Goal: Check status: Check status

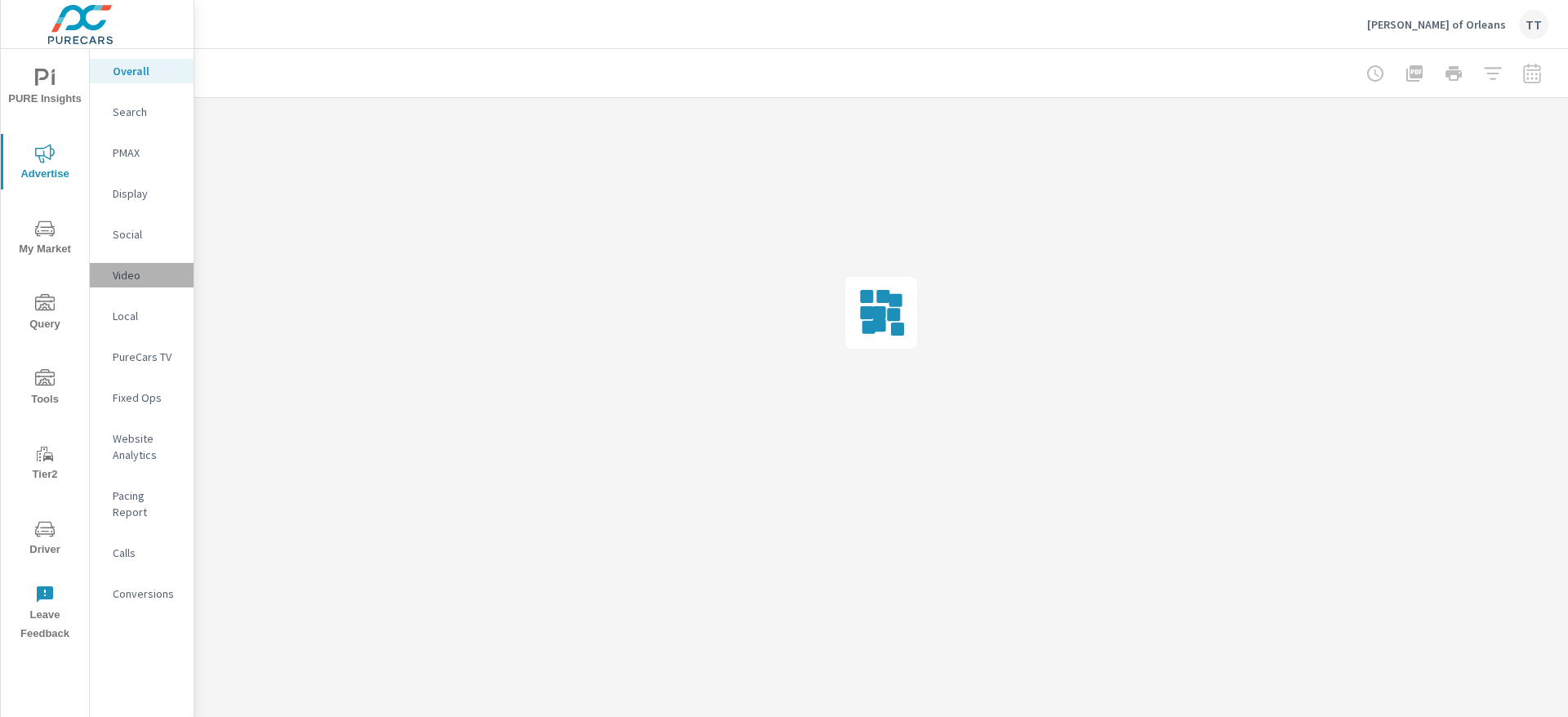
click at [136, 279] on p "Video" at bounding box center [146, 275] width 68 height 16
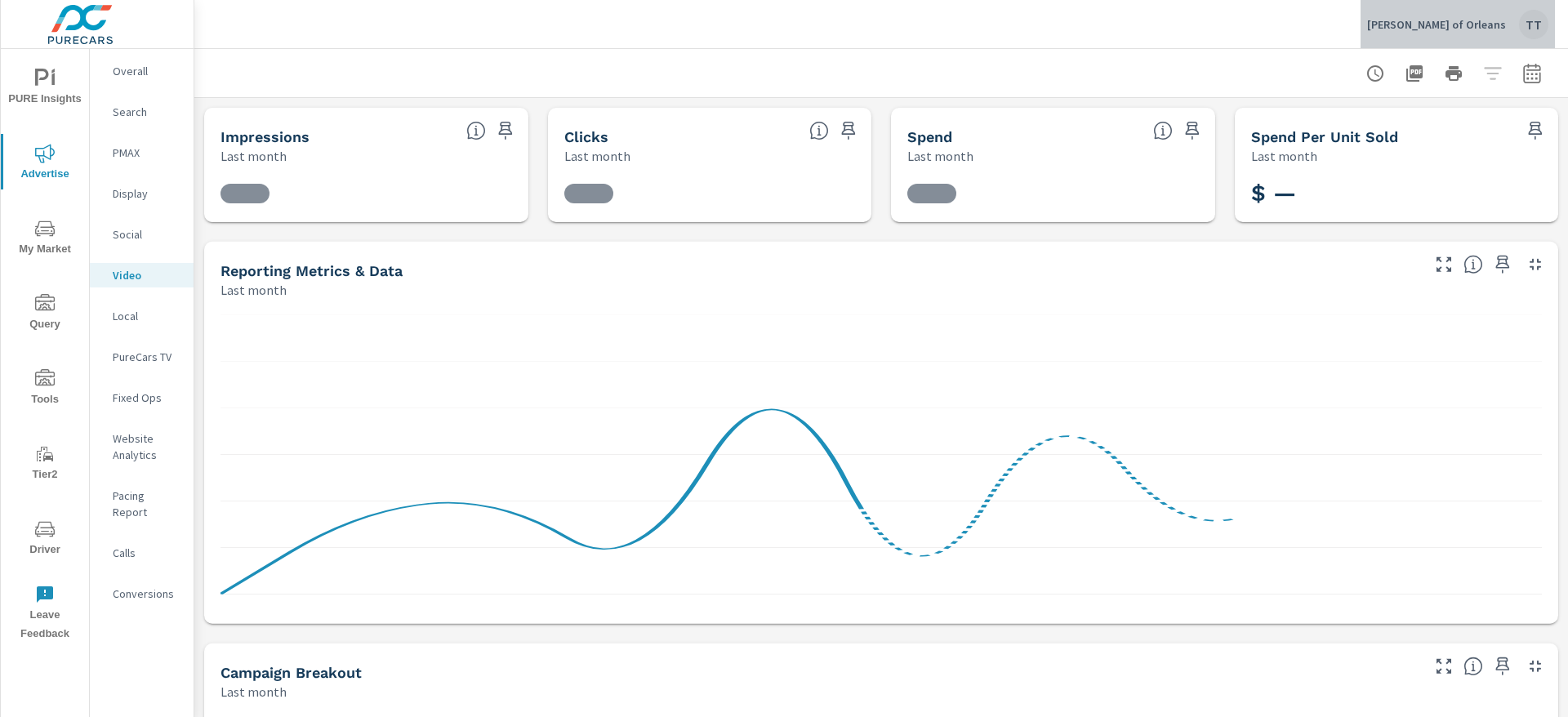
click at [1533, 32] on div "TT" at bounding box center [1533, 25] width 29 height 29
click at [1542, 27] on div "TT" at bounding box center [1533, 25] width 29 height 29
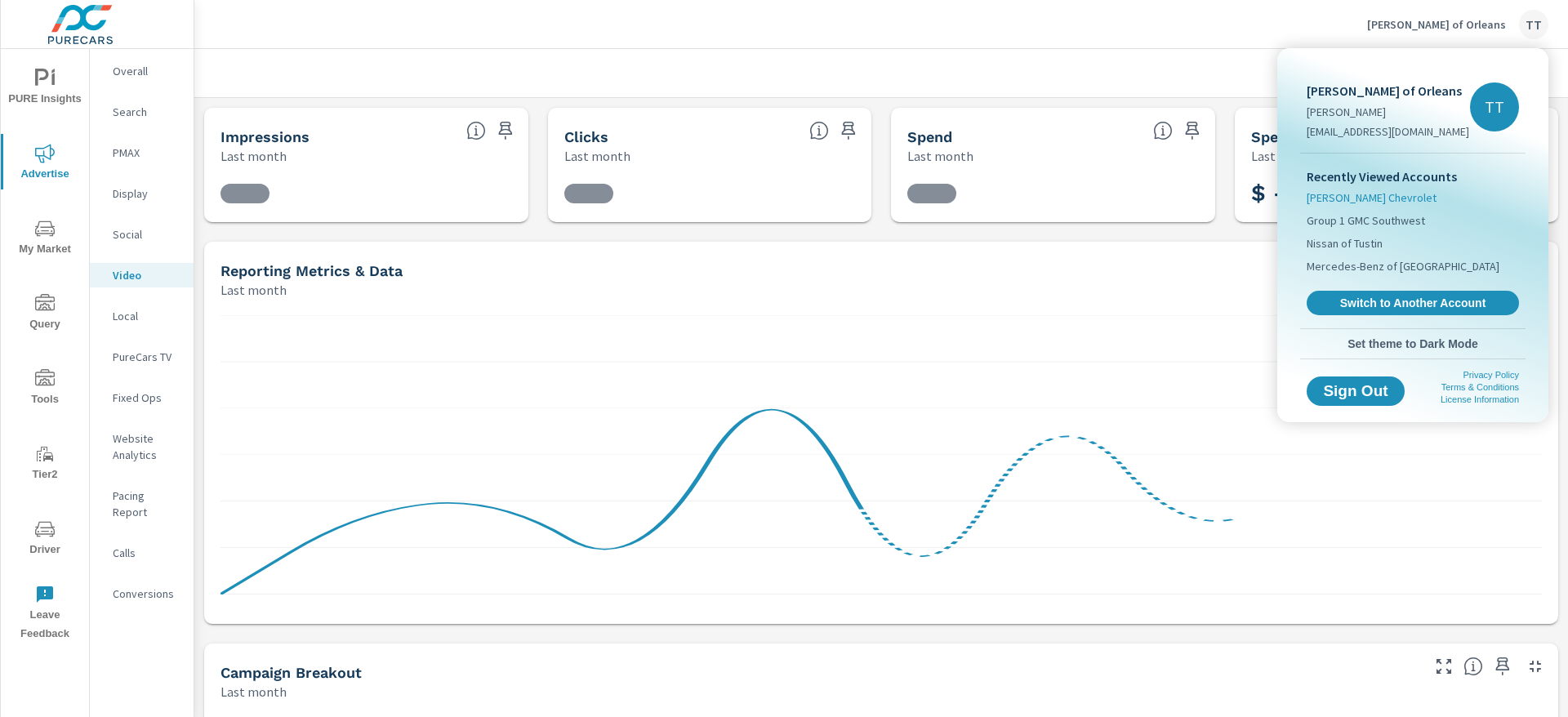
click at [1372, 202] on span "[PERSON_NAME] Chevrolet" at bounding box center [1371, 198] width 130 height 16
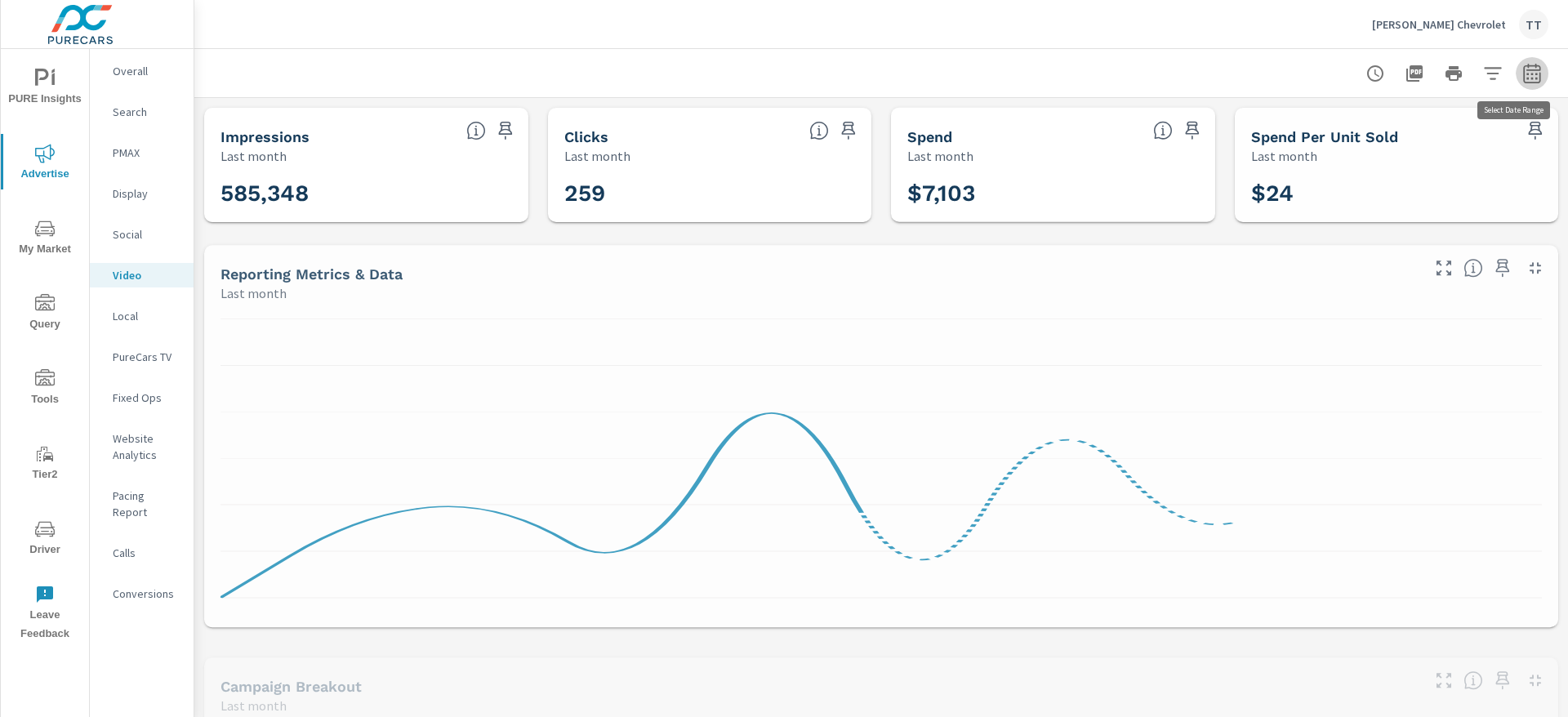
click at [1523, 75] on icon "button" at bounding box center [1533, 74] width 20 height 20
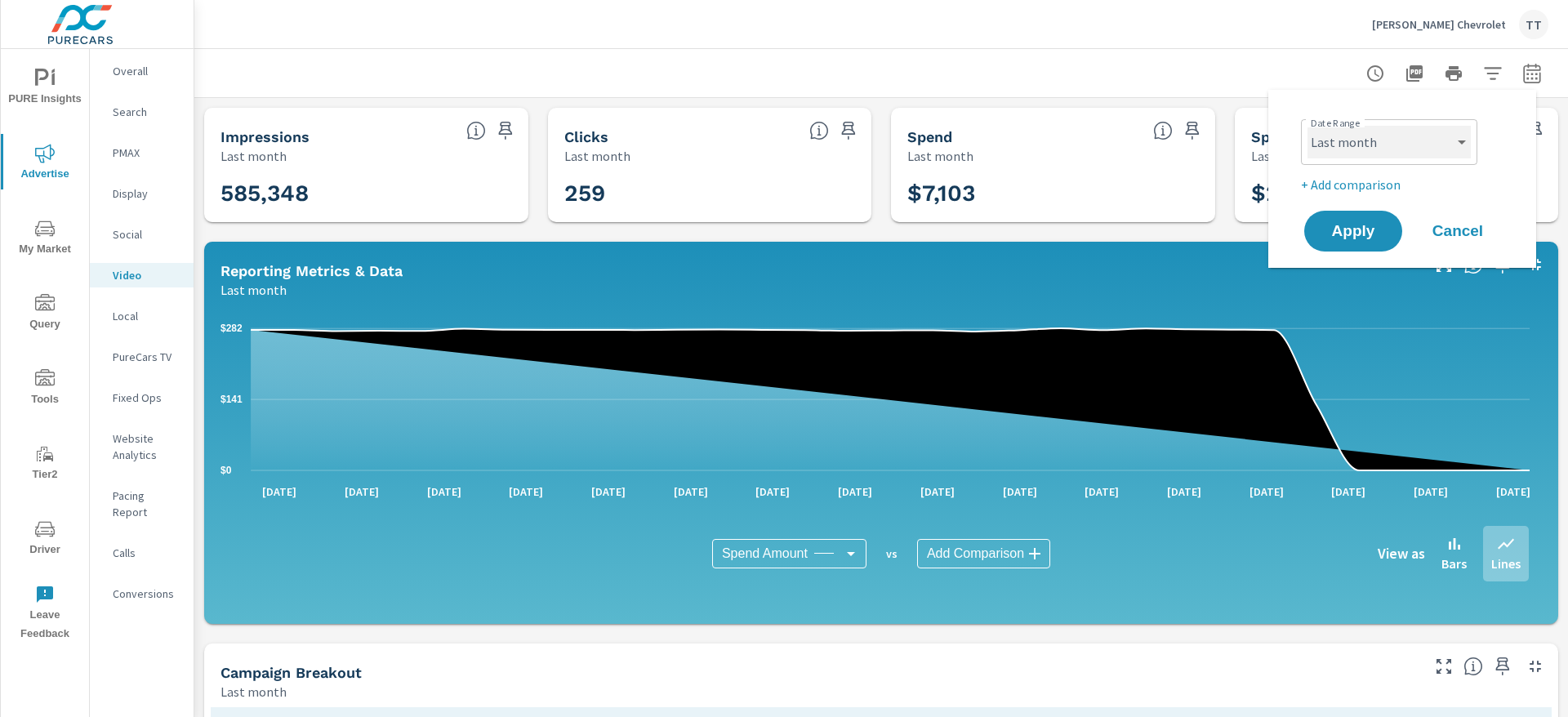
click at [1366, 134] on select "Custom [DATE] Last week Last 7 days Last 14 days Last 30 days Last 45 days Last…" at bounding box center [1389, 142] width 163 height 33
click at [1307, 126] on select "Custom [DATE] Last week Last 7 days Last 14 days Last 30 days Last 45 days Last…" at bounding box center [1389, 142] width 163 height 33
select select "custom"
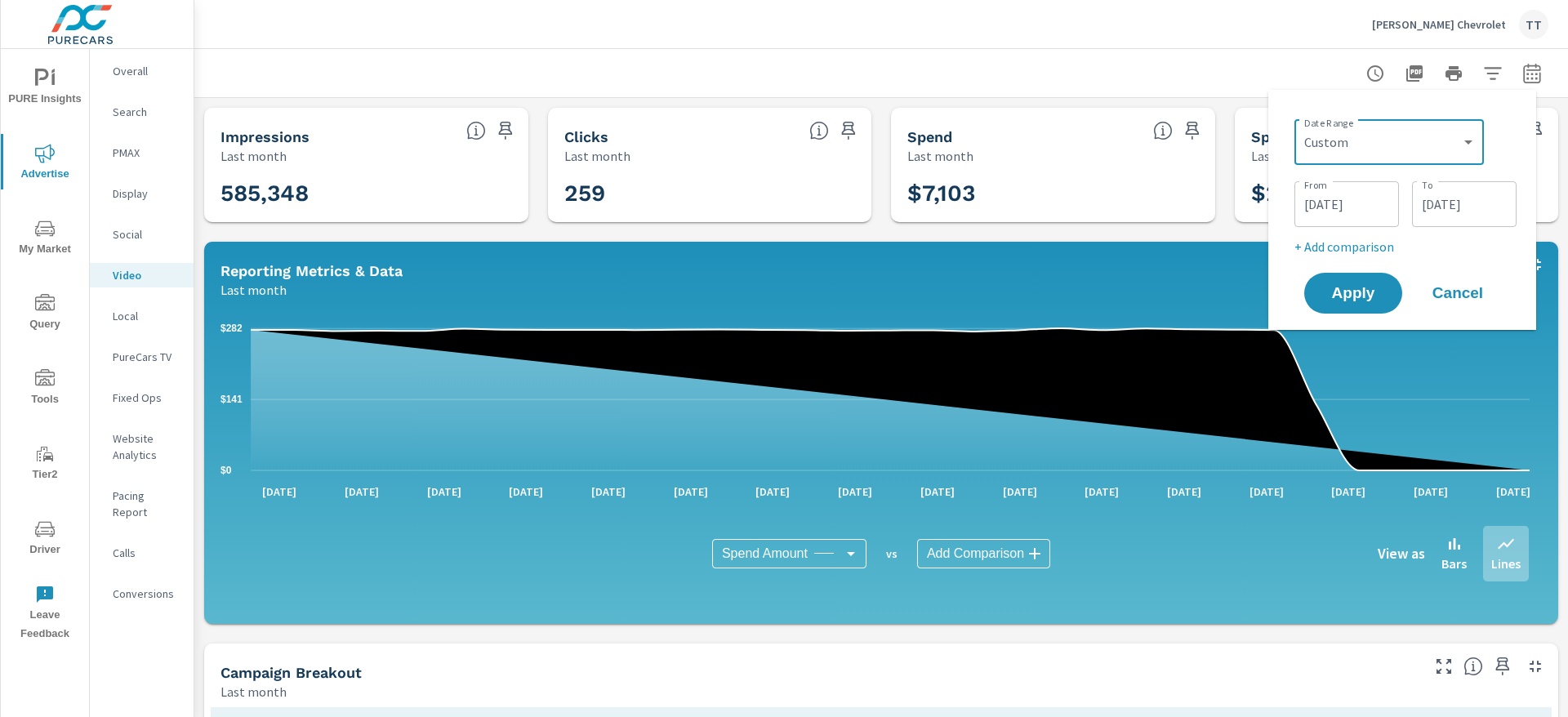
click at [1347, 194] on input "[DATE]" at bounding box center [1346, 204] width 92 height 33
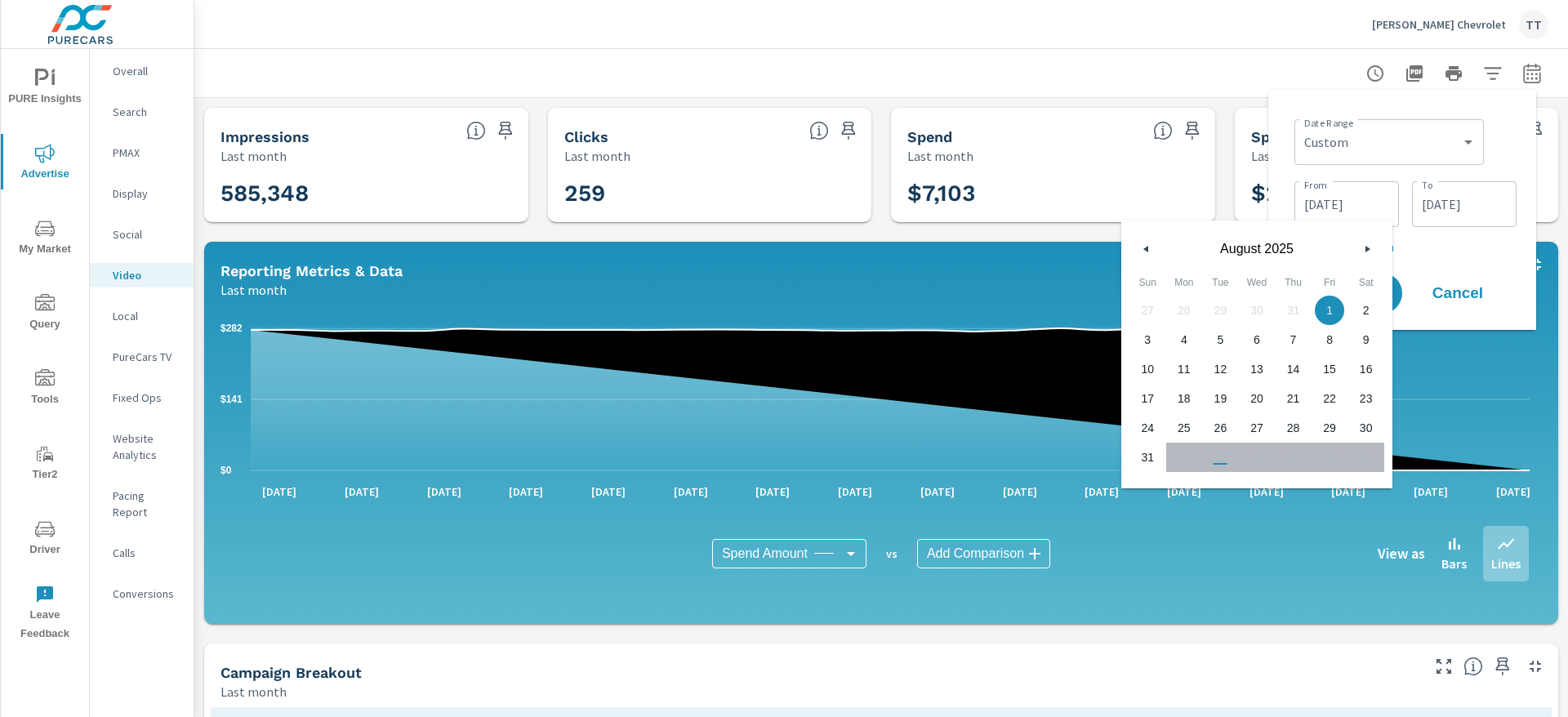
click at [1146, 250] on icon "button" at bounding box center [1144, 249] width 8 height 6
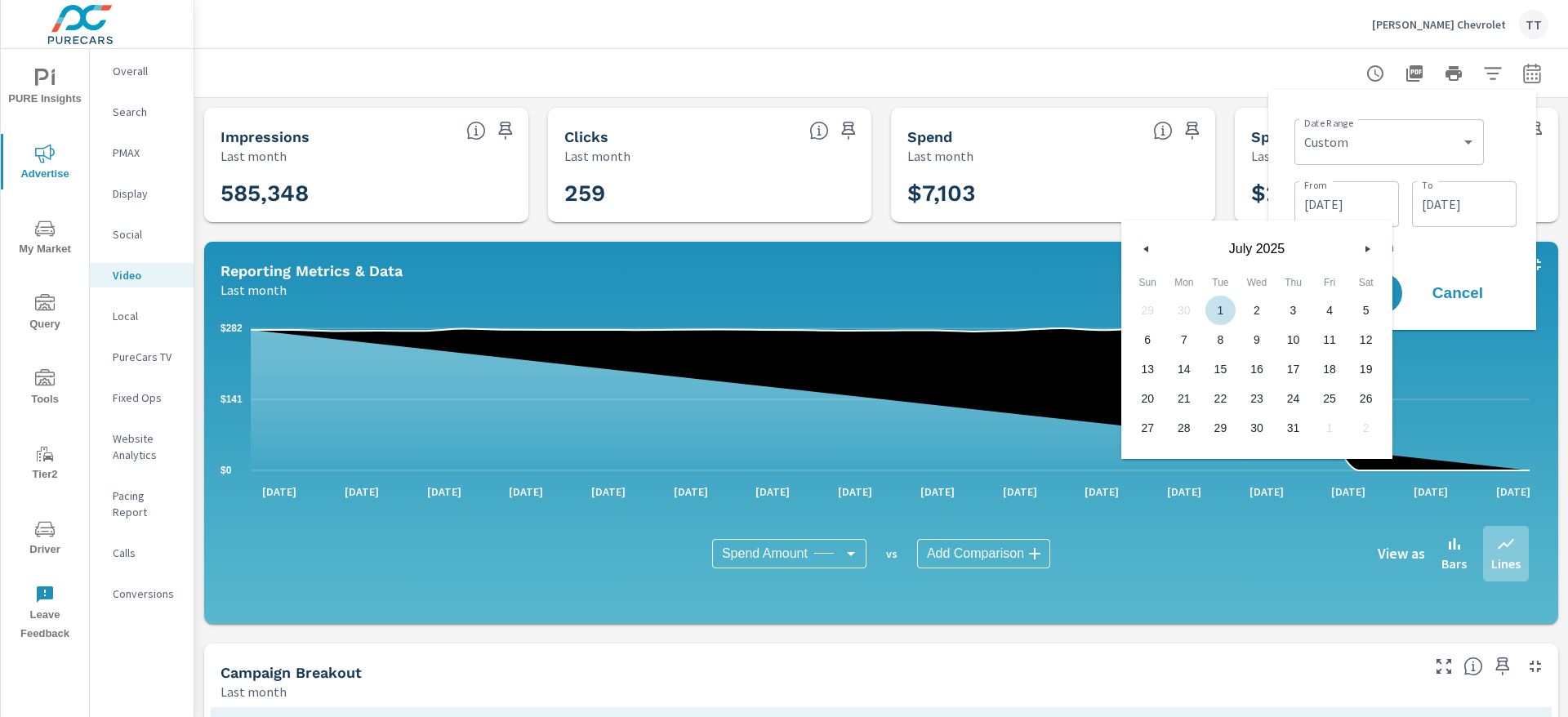
click at [1228, 307] on span "1" at bounding box center [1220, 309] width 36 height 21
type input "[DATE]"
click at [1429, 217] on input "[DATE]" at bounding box center [1464, 204] width 92 height 33
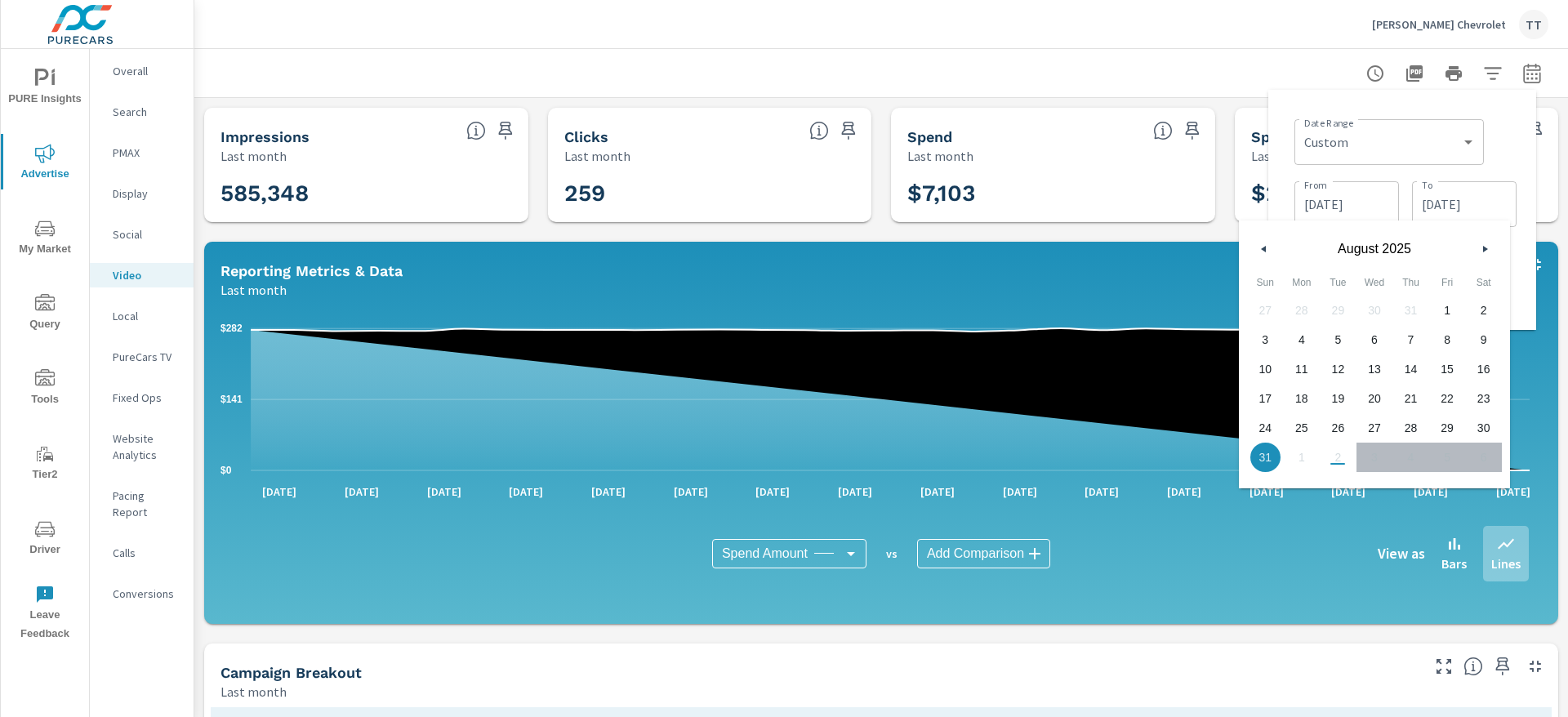
click at [1274, 255] on div "[DATE]" at bounding box center [1374, 245] width 271 height 49
click at [1270, 249] on button "button" at bounding box center [1264, 250] width 20 height 20
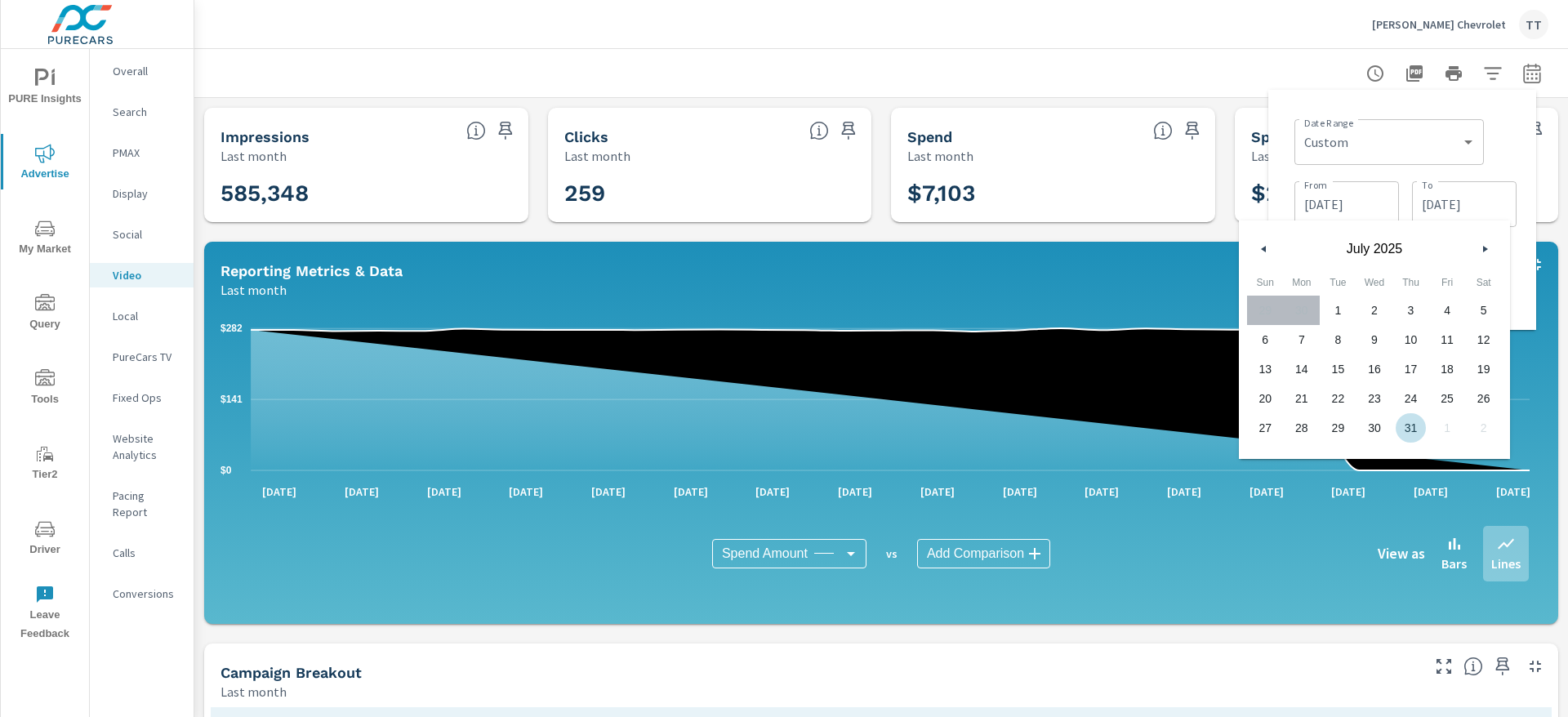
click at [1416, 426] on span "31" at bounding box center [1410, 427] width 36 height 21
type input "[DATE]"
drag, startPoint x: 1499, startPoint y: 136, endPoint x: 1459, endPoint y: 182, distance: 61.0
click at [1499, 137] on div "Date Range Custom [DATE] Last week Last 7 days Last 14 days Last 30 days Last 4…" at bounding box center [1405, 140] width 222 height 55
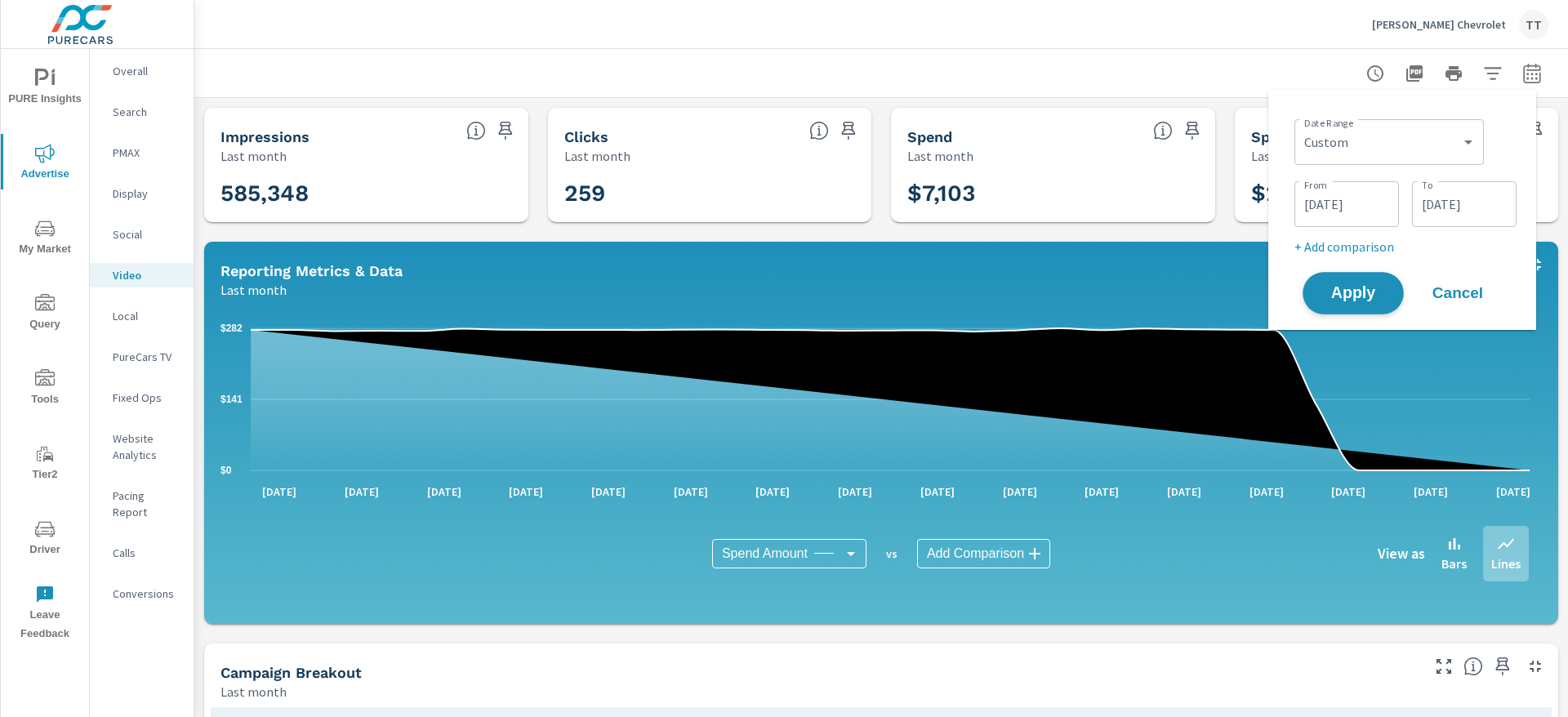
click at [1366, 288] on span "Apply" at bounding box center [1353, 293] width 67 height 15
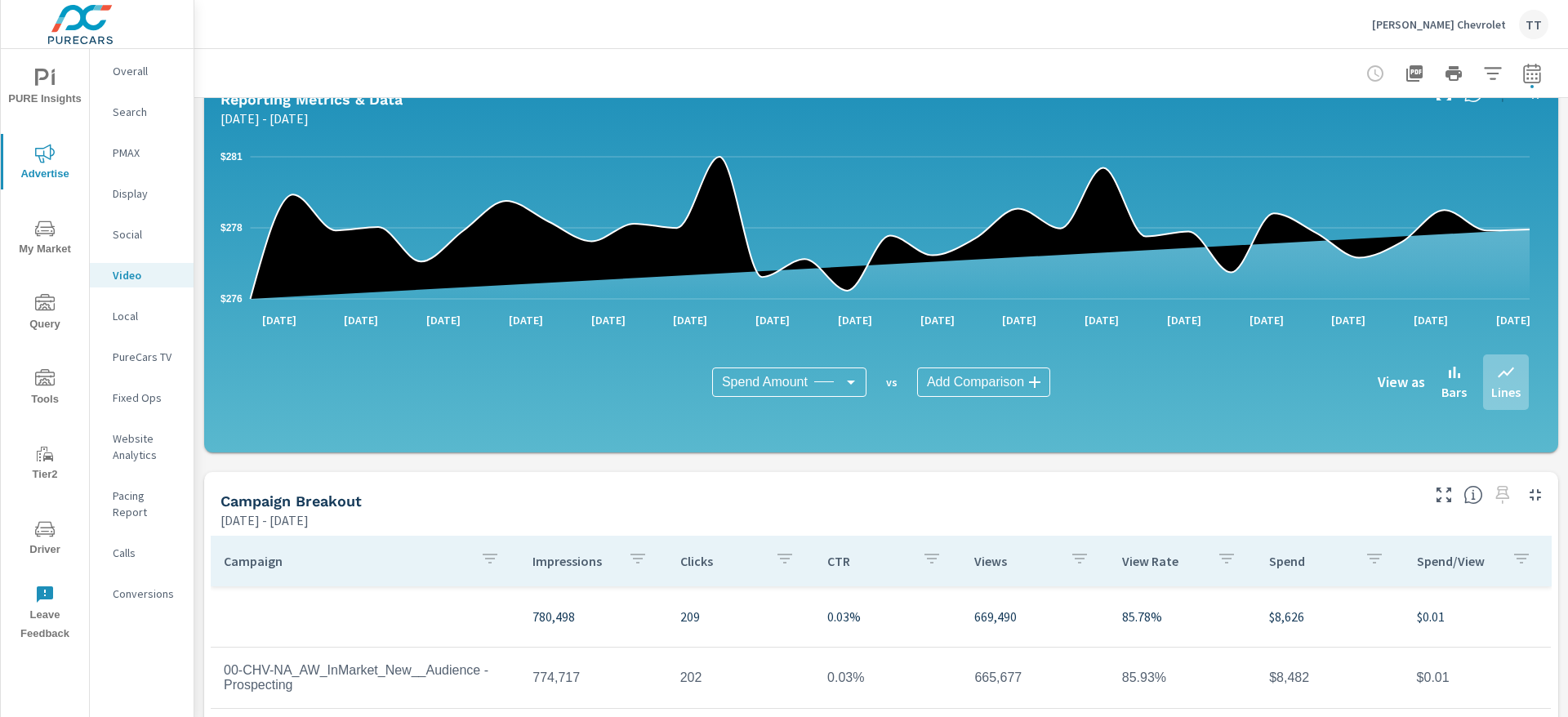
scroll to position [158, 0]
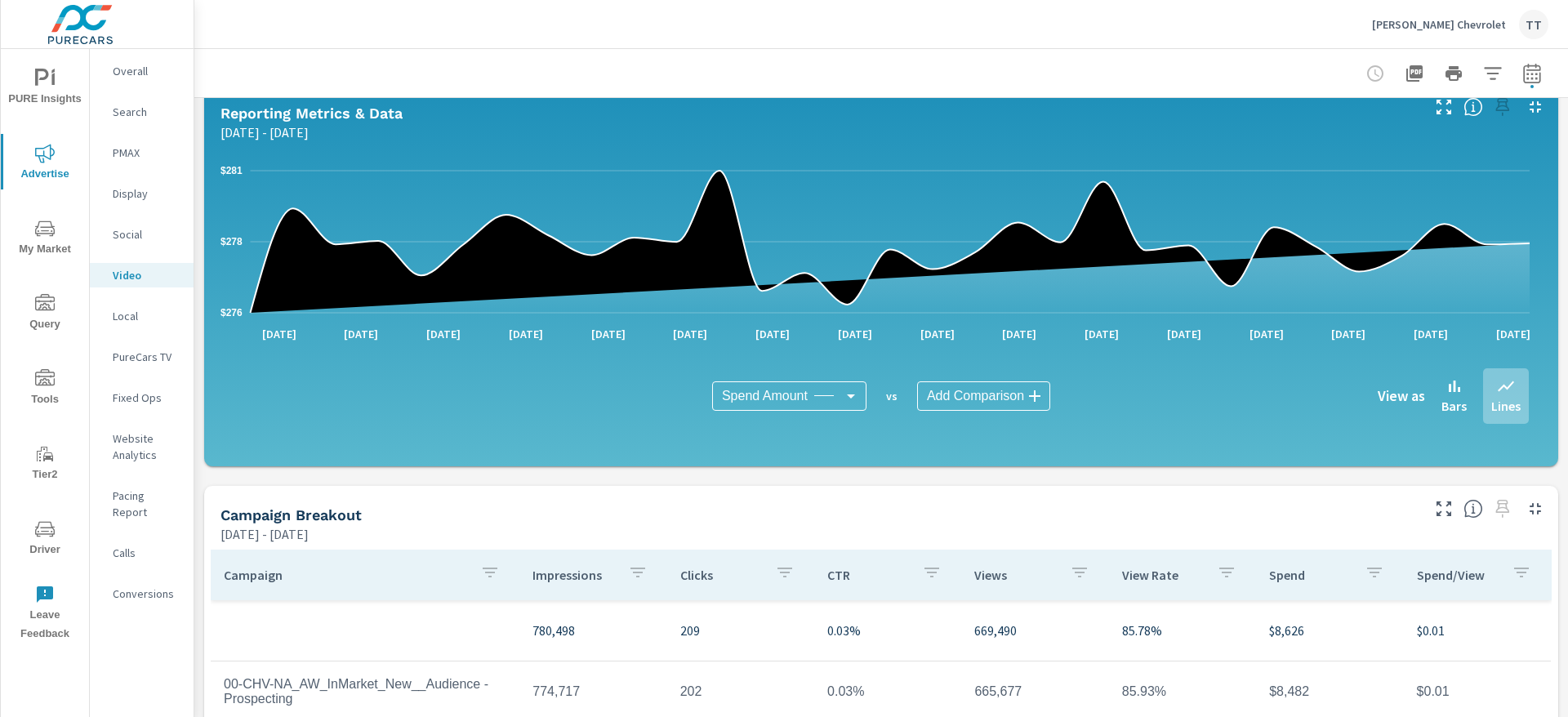
click at [149, 353] on p "PureCars TV" at bounding box center [146, 357] width 68 height 16
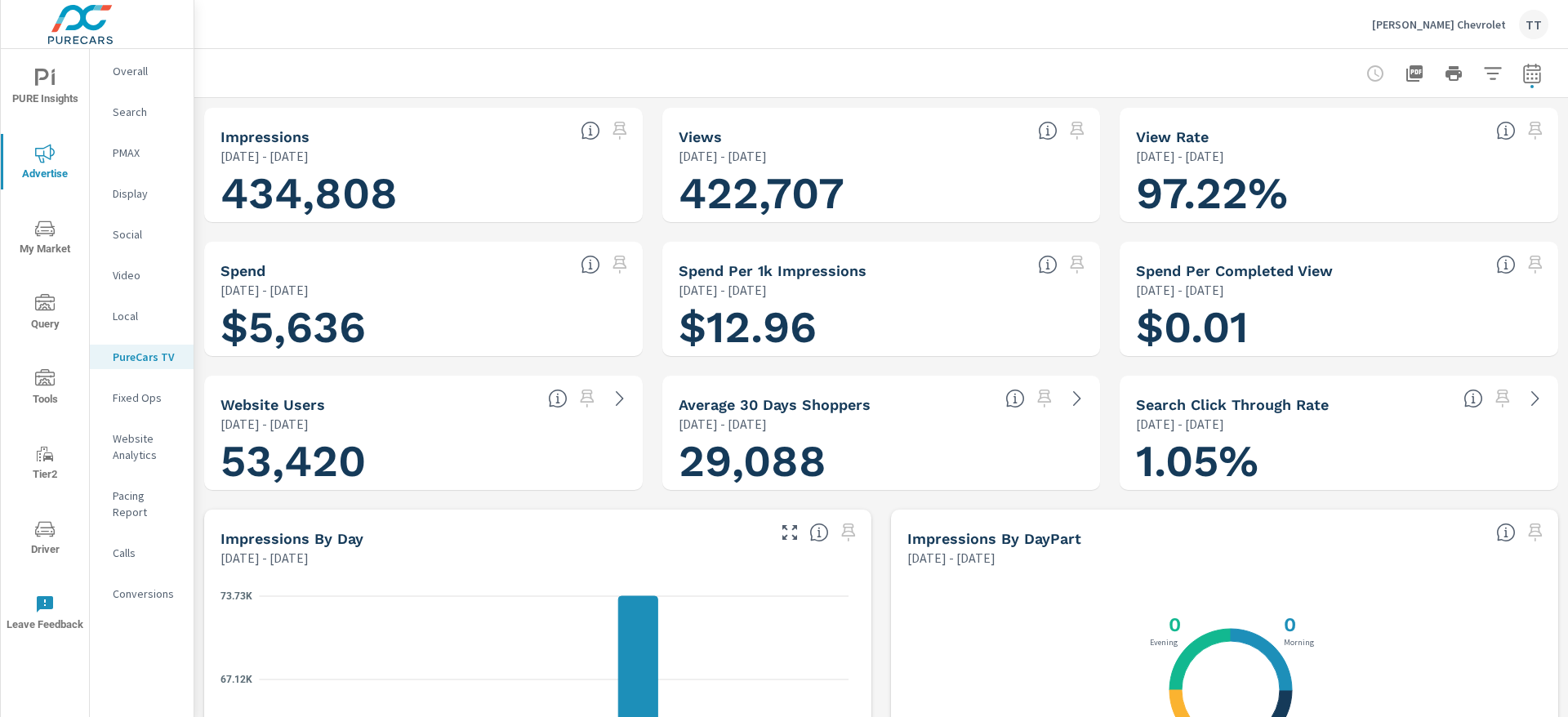
click at [1528, 68] on icon "button" at bounding box center [1531, 73] width 17 height 20
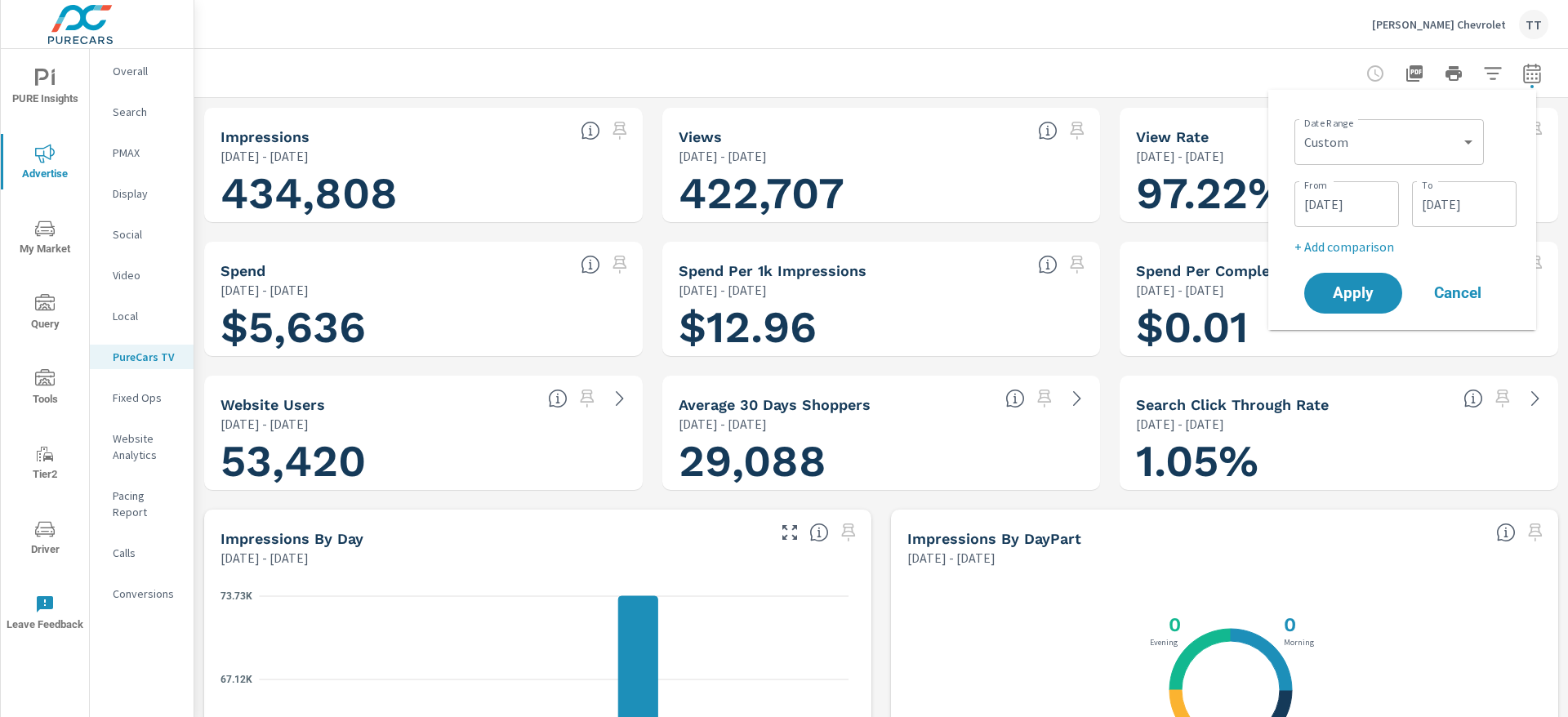
click at [1372, 212] on input "[DATE]" at bounding box center [1346, 204] width 92 height 33
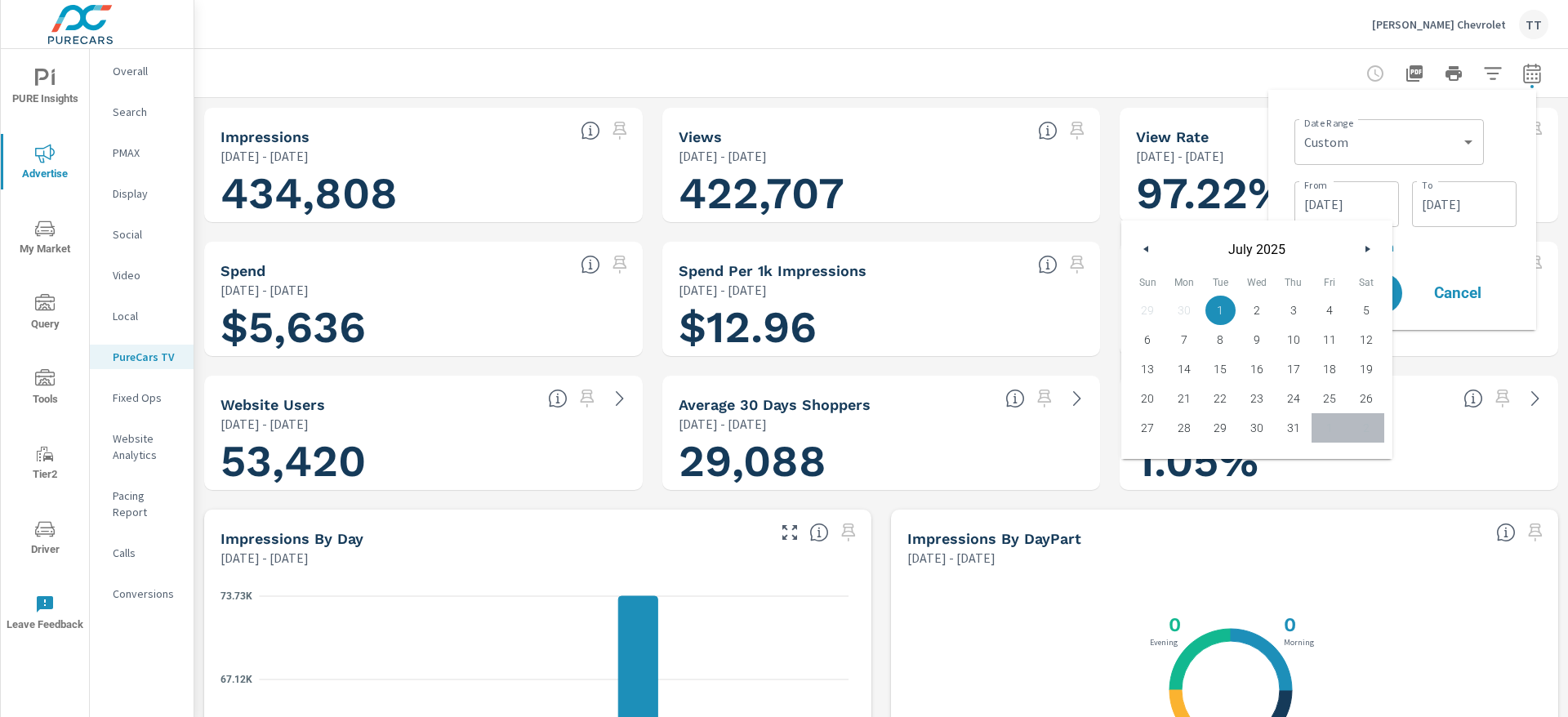
click at [1156, 250] on button "button" at bounding box center [1147, 250] width 20 height 20
click at [1156, 310] on span "1" at bounding box center [1148, 309] width 36 height 21
type input "[DATE]"
click at [1433, 189] on input "[DATE]" at bounding box center [1464, 204] width 92 height 33
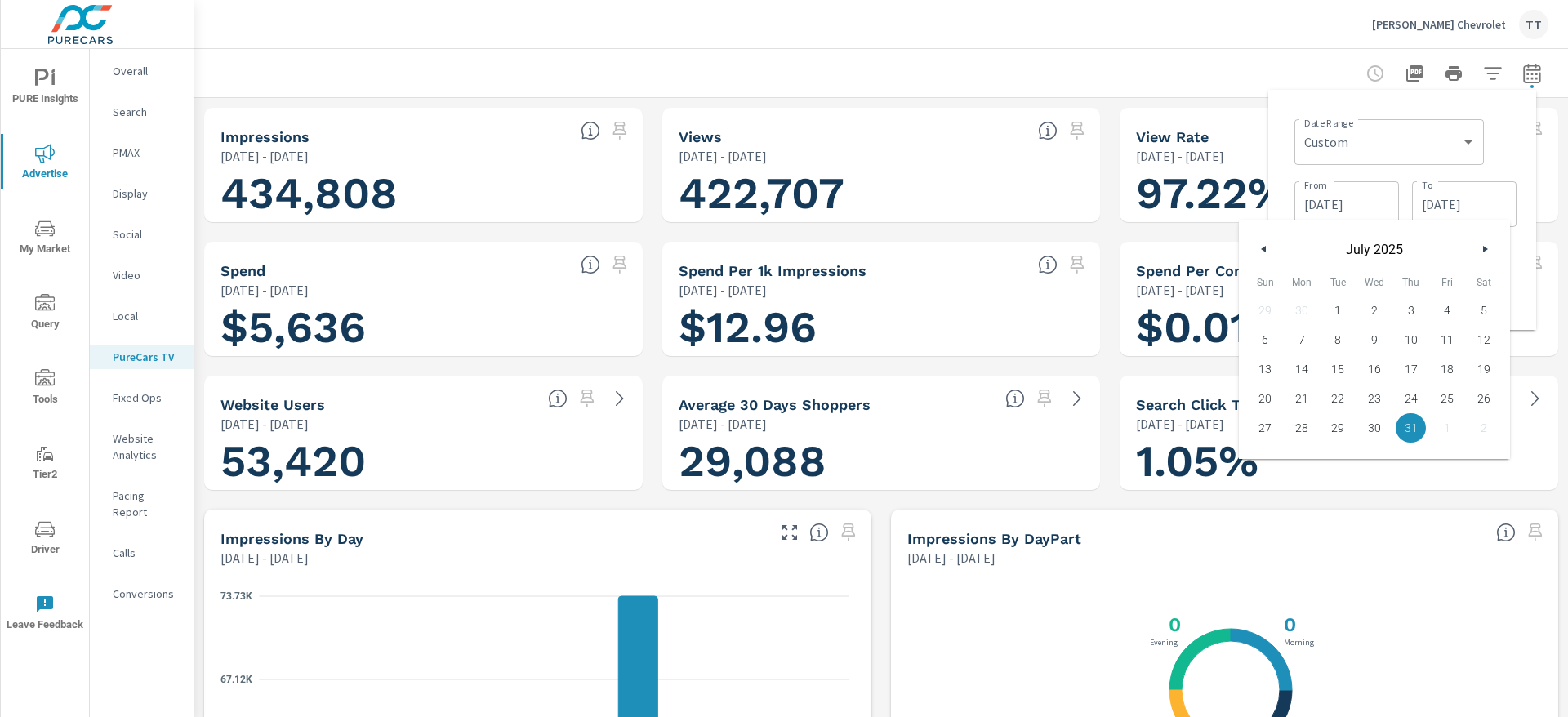
click at [1270, 248] on button "button" at bounding box center [1264, 250] width 20 height 20
click at [1297, 433] on span "30" at bounding box center [1302, 427] width 36 height 21
type input "[DATE]"
click at [1504, 158] on div "Date Range Custom [DATE] Last week Last 7 days Last 14 days Last 30 days Last 4…" at bounding box center [1405, 140] width 222 height 55
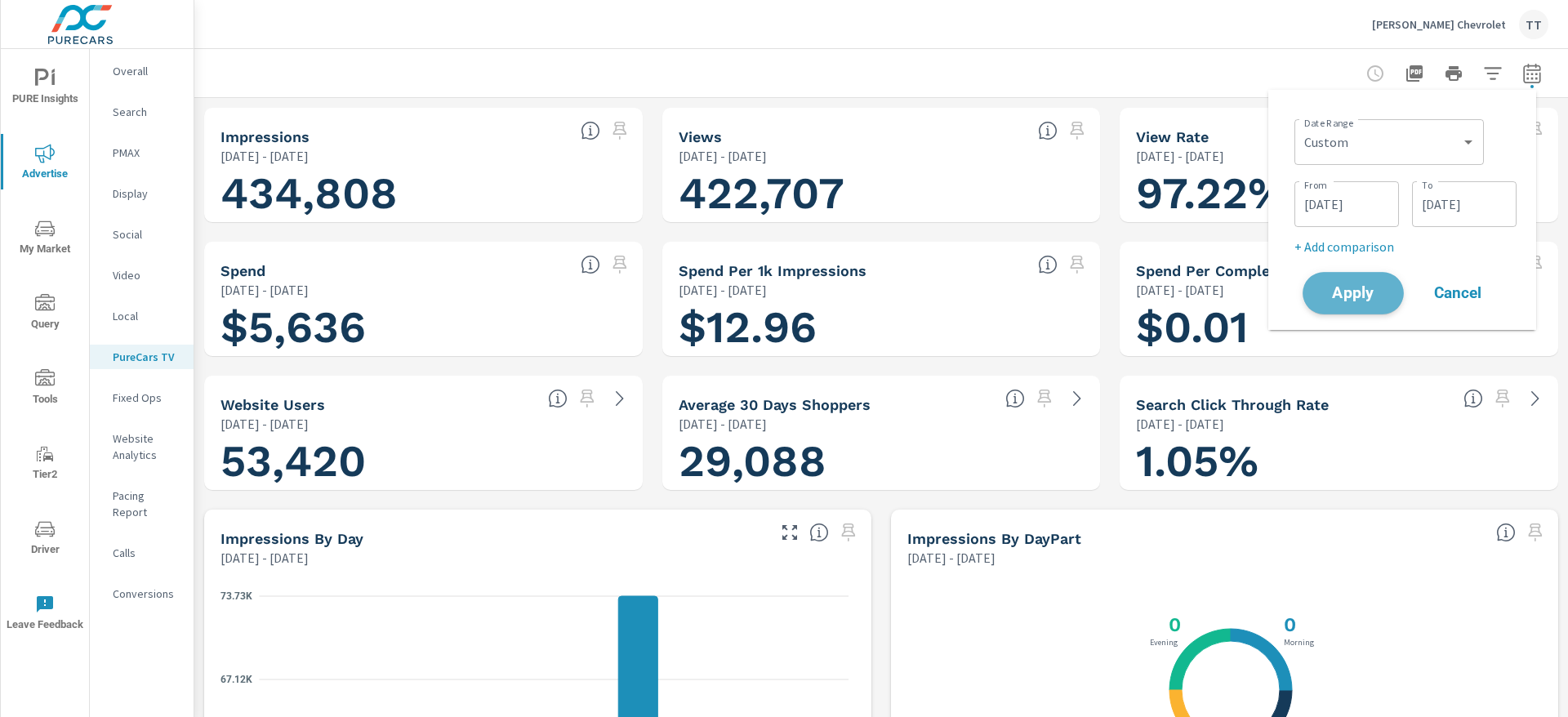
click at [1356, 300] on span "Apply" at bounding box center [1353, 293] width 67 height 15
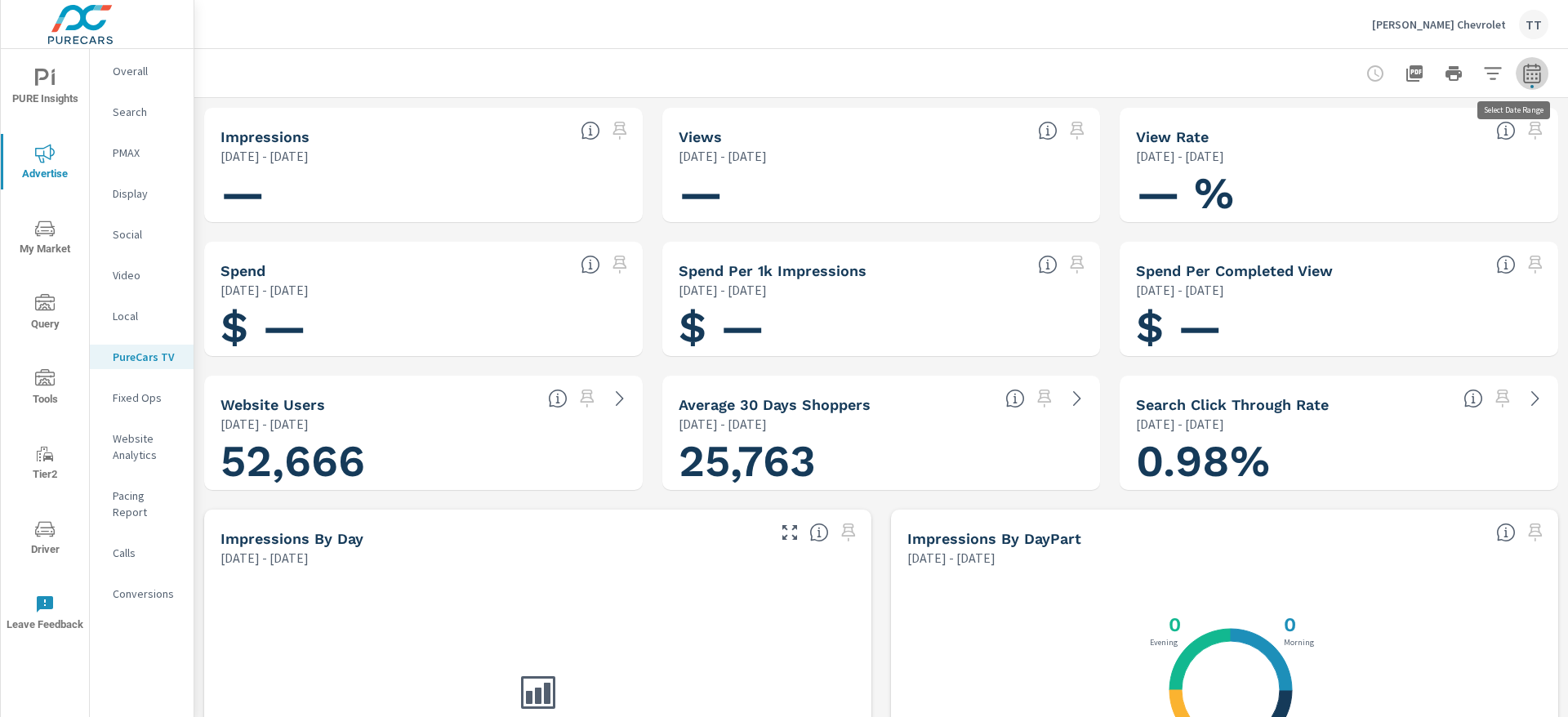
click at [1530, 85] on span "button" at bounding box center [1532, 87] width 4 height 4
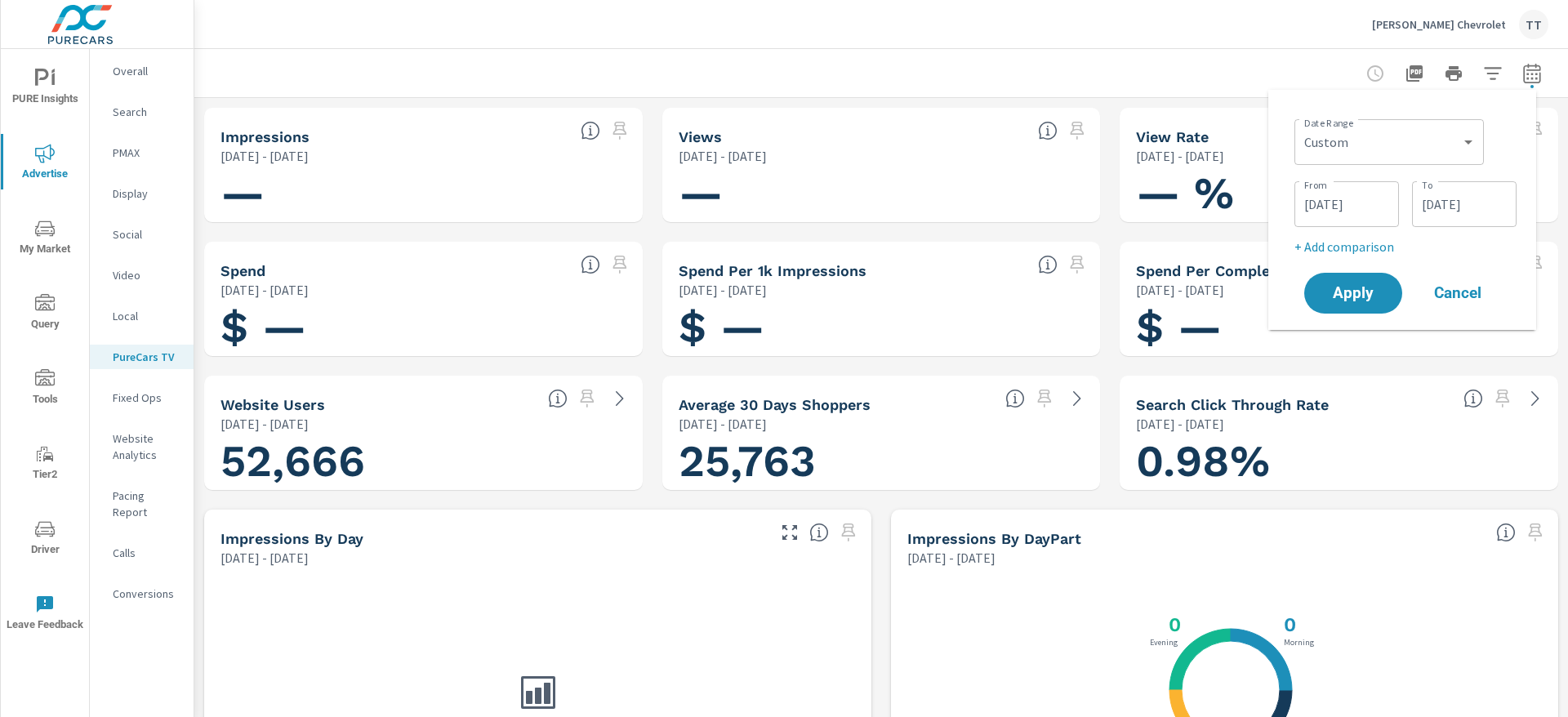
click at [1374, 200] on input "[DATE]" at bounding box center [1346, 204] width 92 height 33
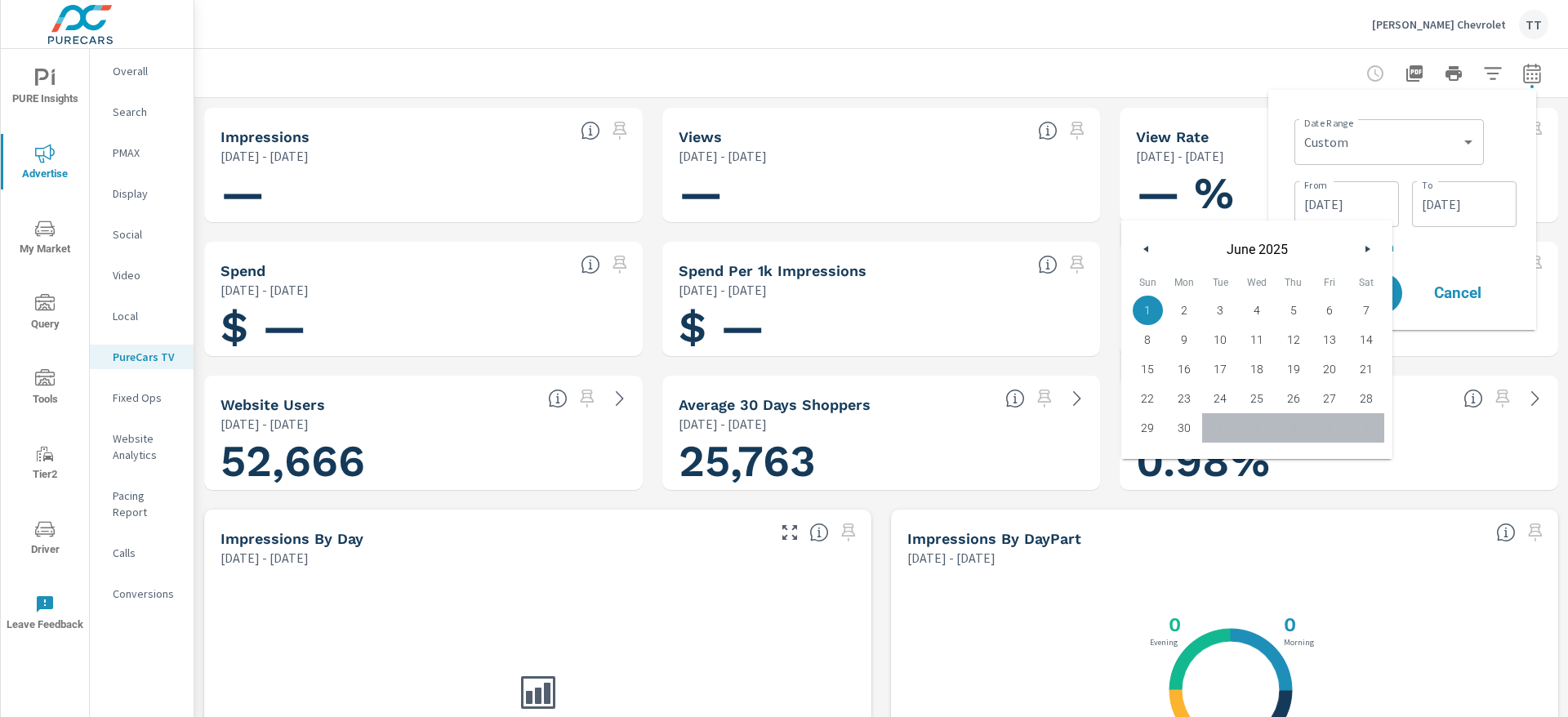
click at [1369, 235] on div "[DATE]" at bounding box center [1257, 245] width 271 height 49
click at [1360, 250] on button "button" at bounding box center [1367, 250] width 20 height 20
click at [1367, 250] on icon "button" at bounding box center [1369, 249] width 8 height 6
click at [1366, 241] on button "button" at bounding box center [1367, 250] width 20 height 20
click at [1368, 253] on button "button" at bounding box center [1367, 250] width 20 height 20
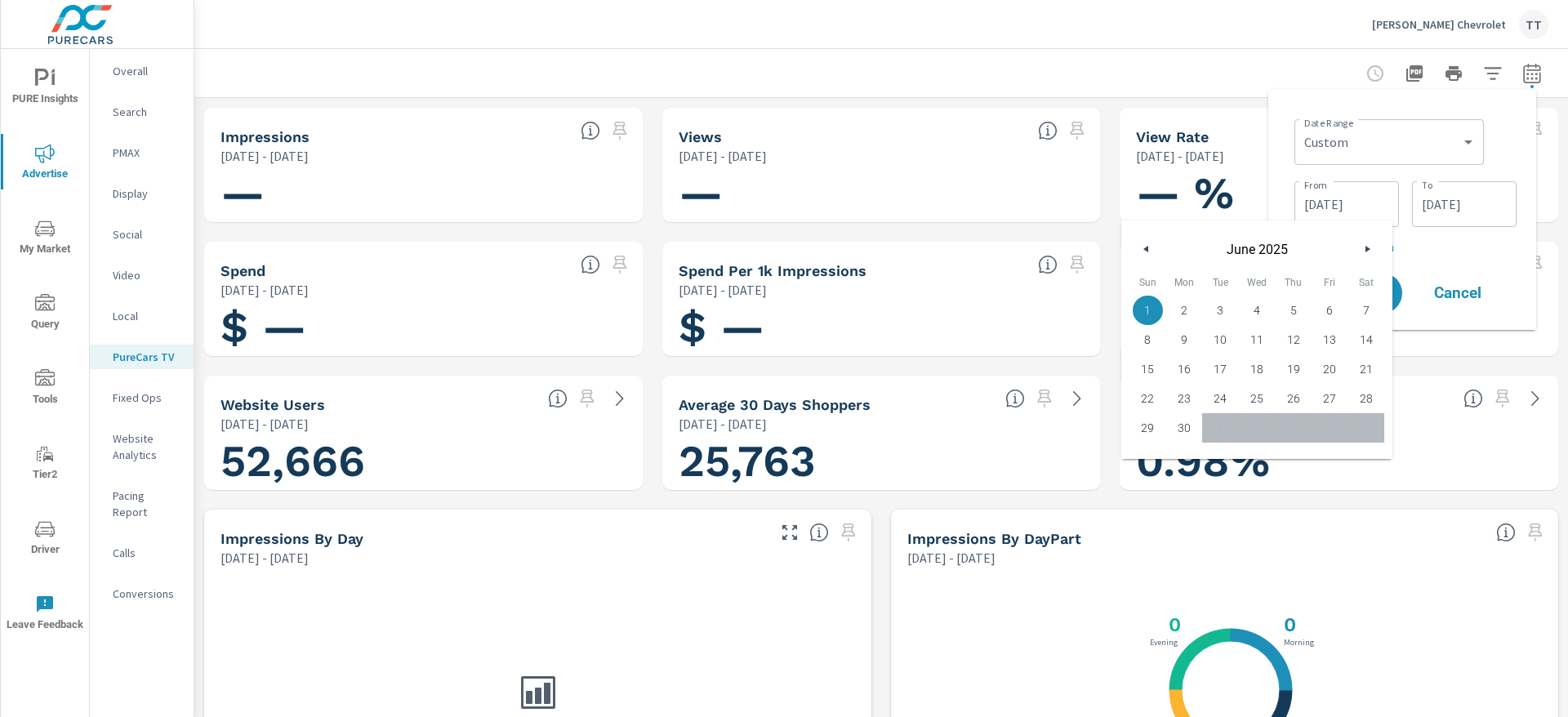
click at [1464, 214] on input "[DATE]" at bounding box center [1464, 204] width 92 height 33
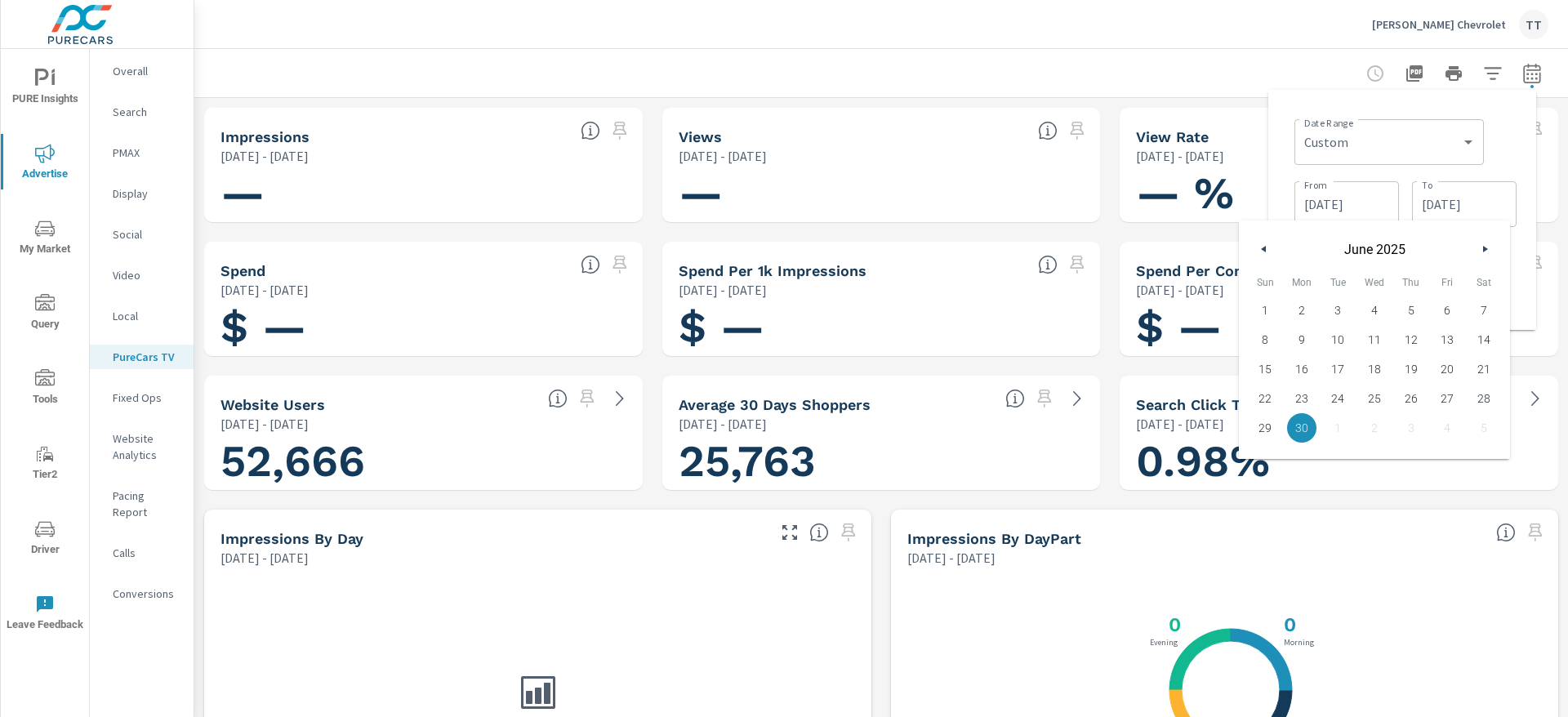
click at [1482, 252] on button "button" at bounding box center [1484, 250] width 20 height 20
click at [1415, 421] on span "31" at bounding box center [1410, 427] width 36 height 21
type input "[DATE]"
click at [1352, 217] on input "[DATE]" at bounding box center [1346, 204] width 92 height 33
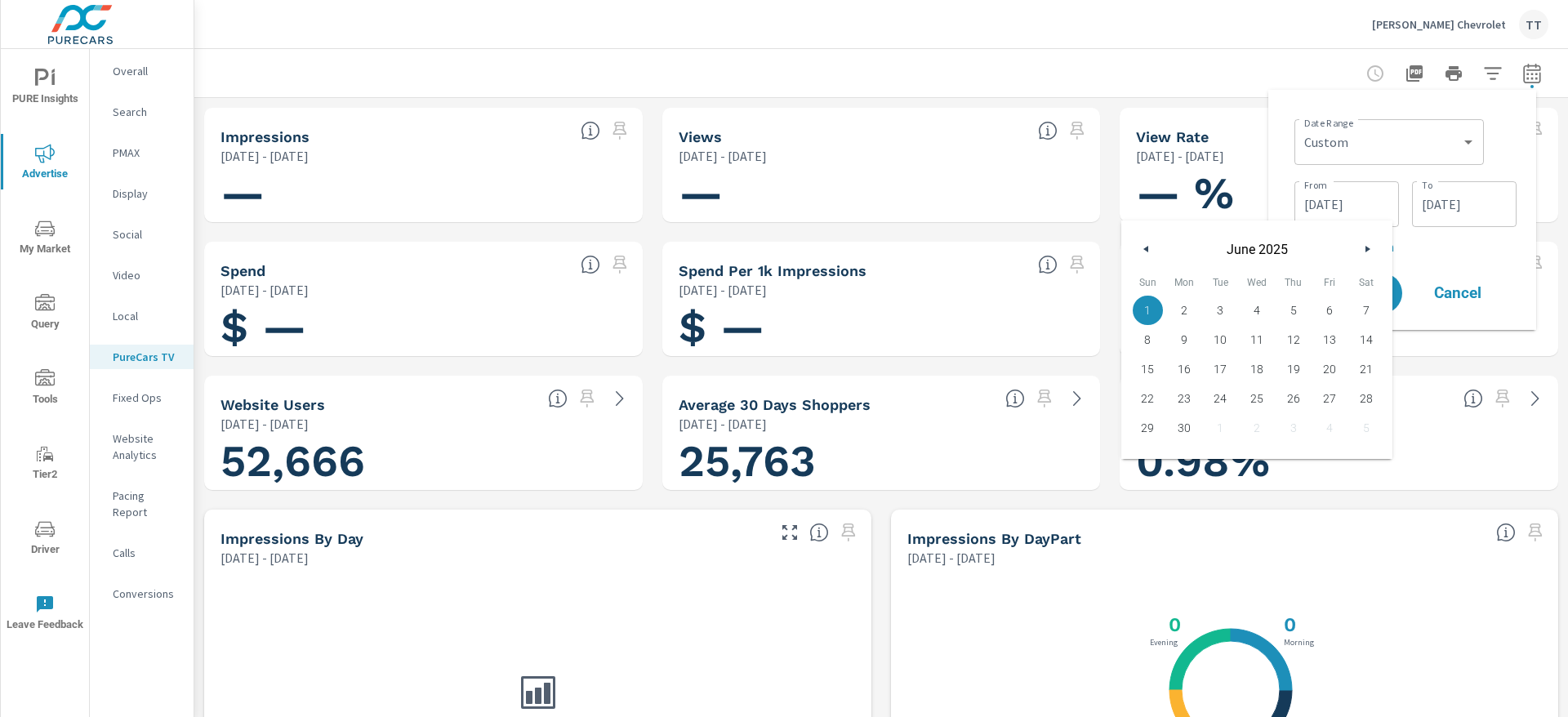
click at [1363, 247] on button "button" at bounding box center [1367, 250] width 20 height 20
click at [1210, 312] on span "1" at bounding box center [1220, 309] width 36 height 21
type input "[DATE]"
click at [1437, 264] on div "Date Range Custom [DATE] Last week Last 7 days Last 14 days Last 30 days Last 4…" at bounding box center [1402, 210] width 242 height 214
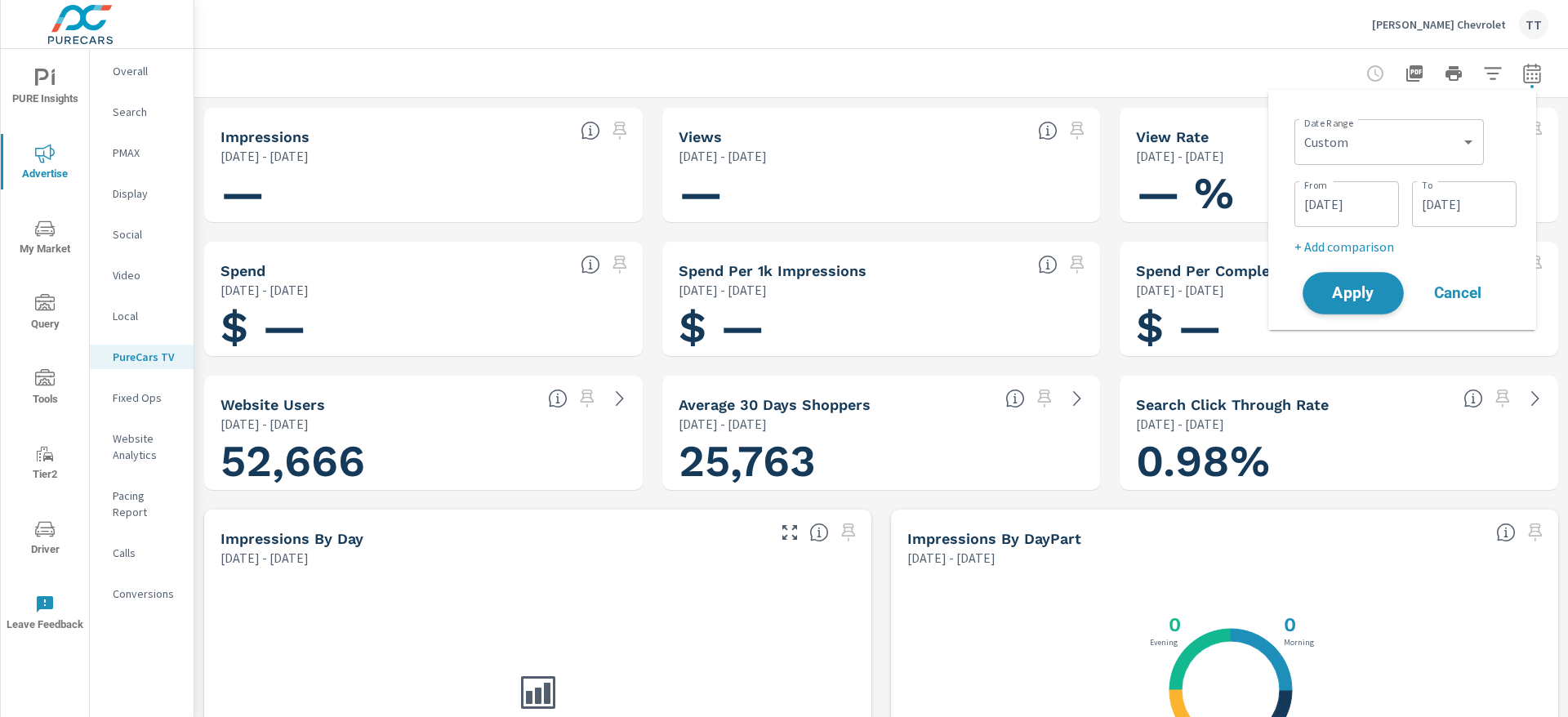
click at [1395, 287] on button "Apply" at bounding box center [1354, 293] width 102 height 43
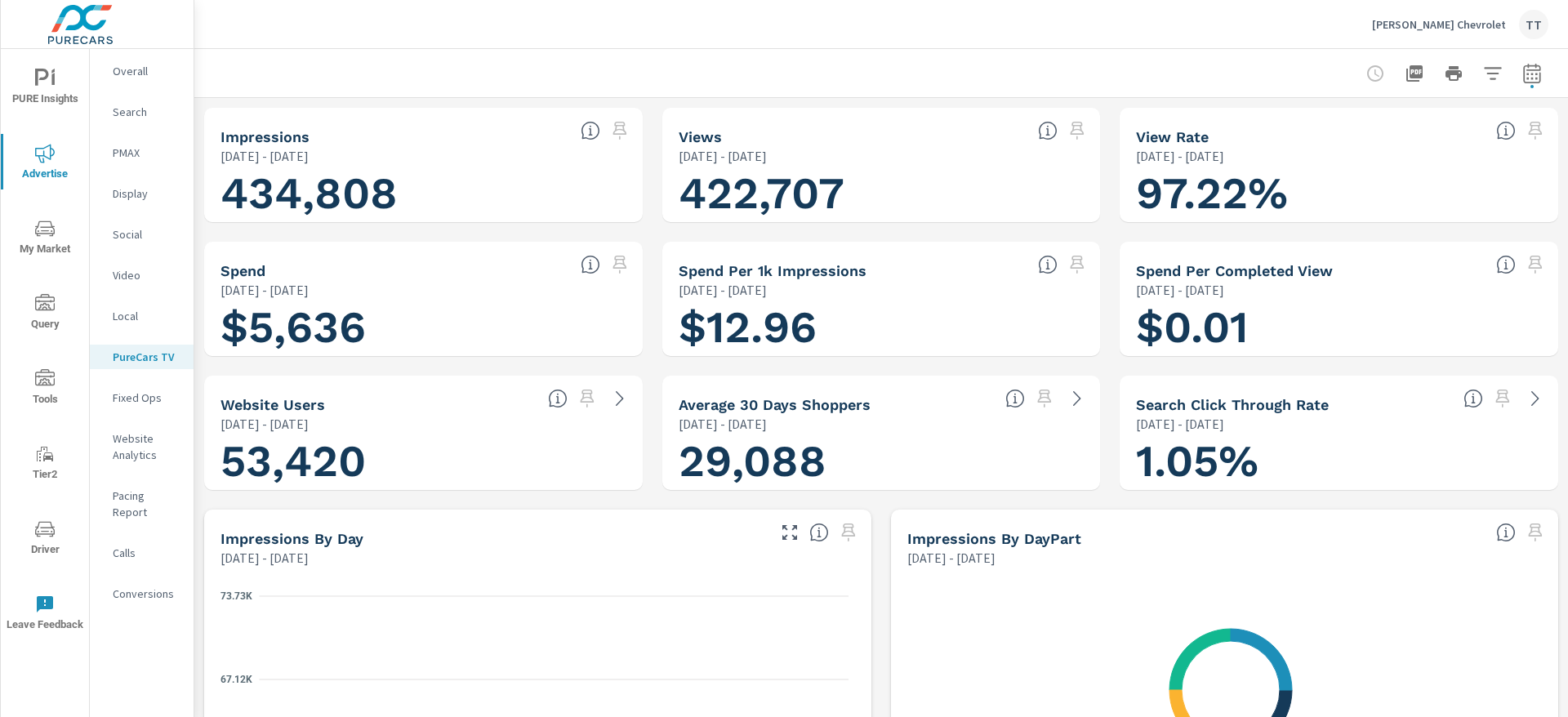
scroll to position [1, 0]
click at [48, 548] on span "Driver" at bounding box center [44, 539] width 78 height 40
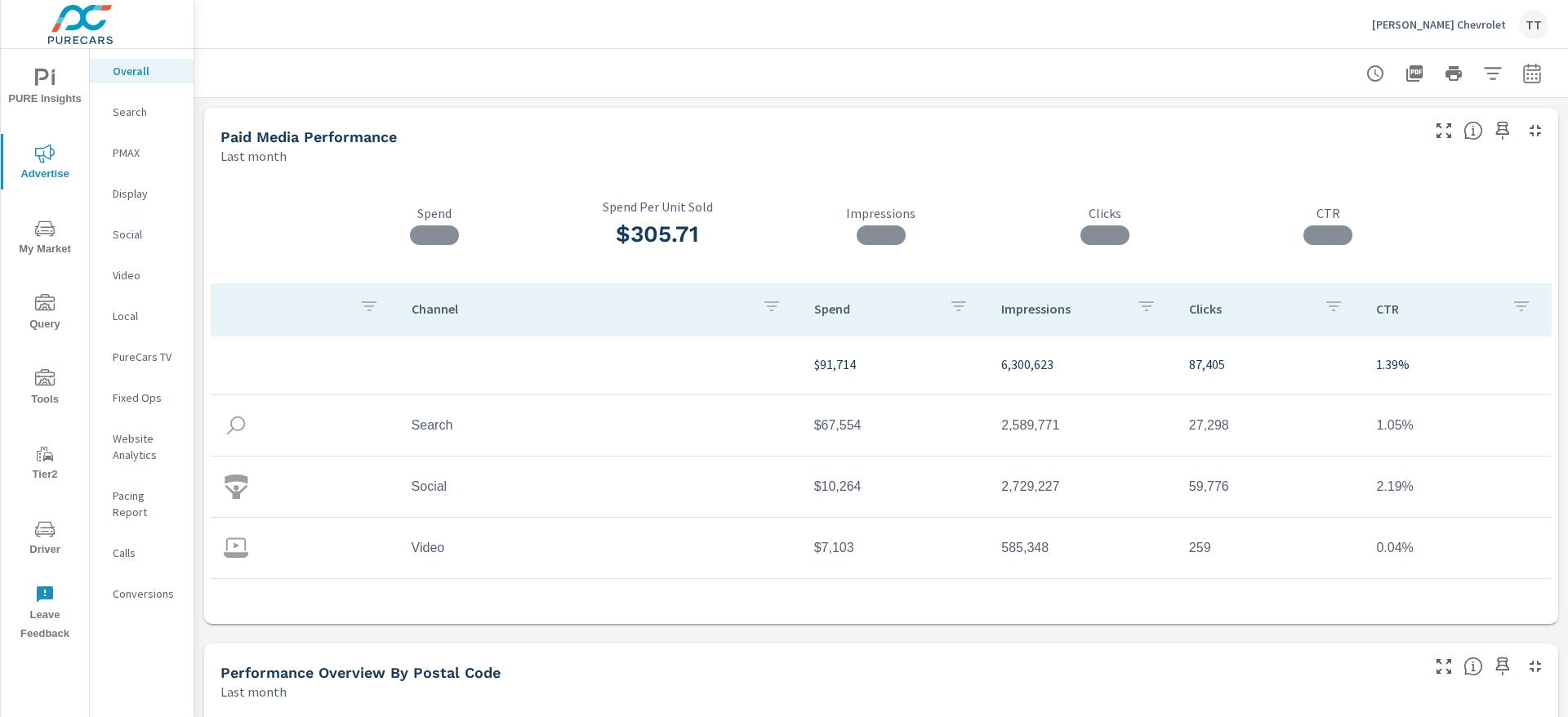
click at [172, 360] on p "PureCars TV" at bounding box center [146, 357] width 68 height 16
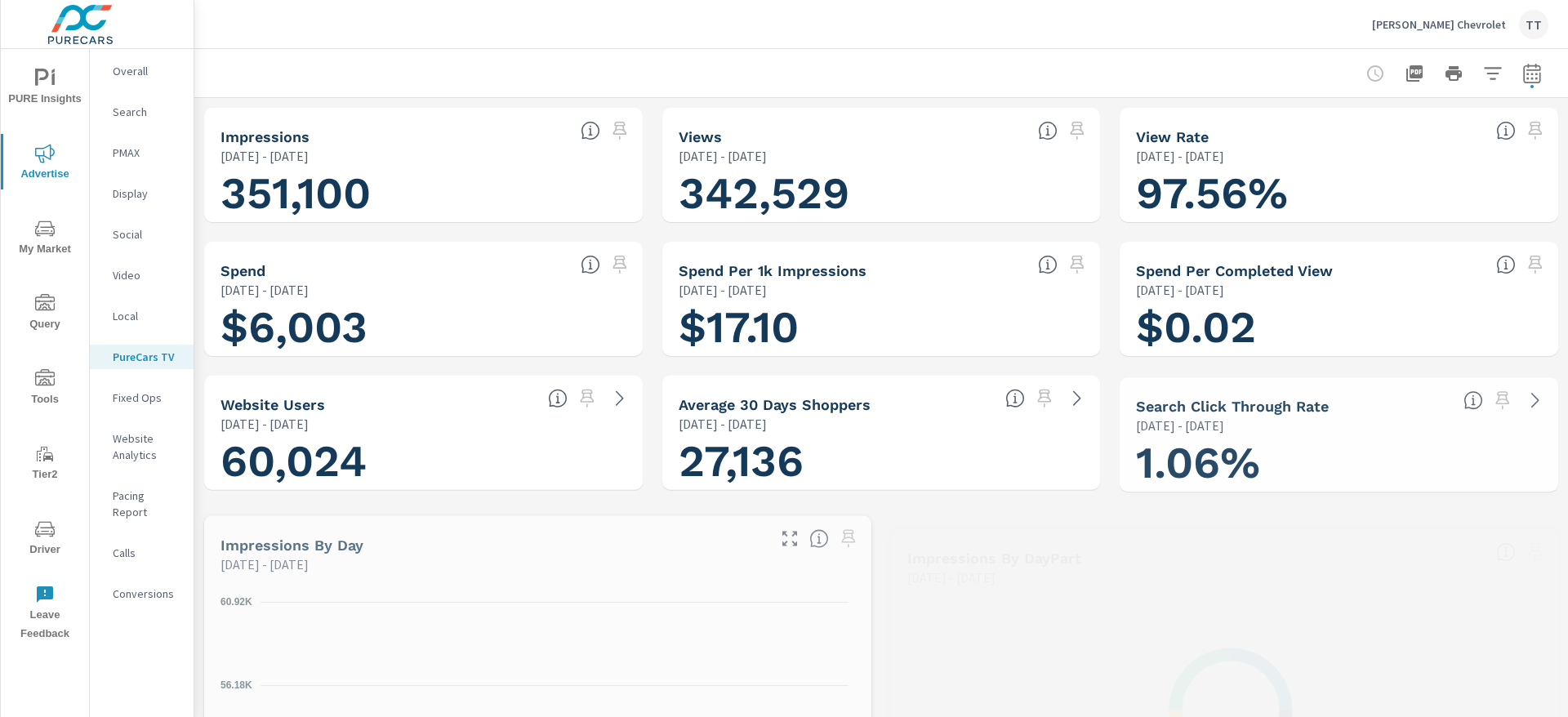
scroll to position [1, 0]
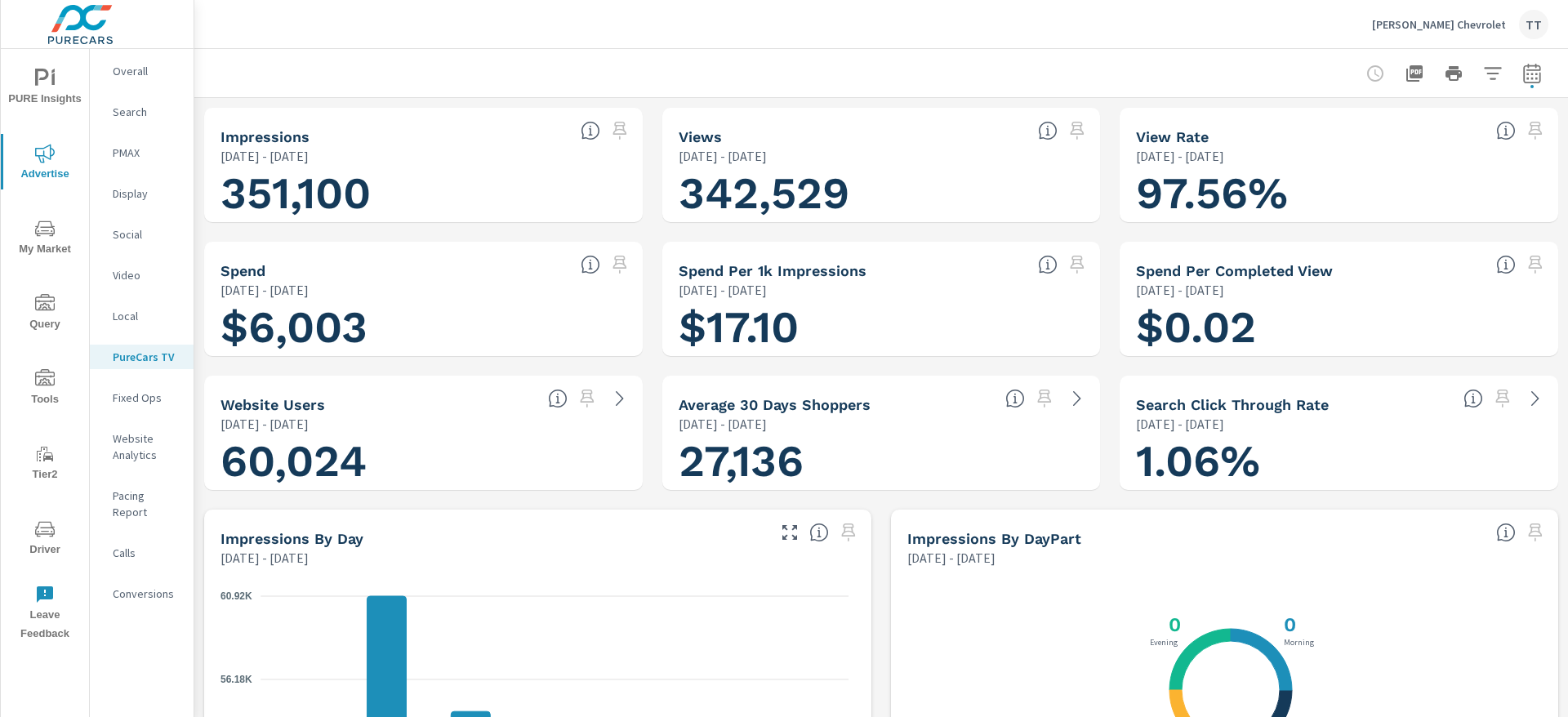
click at [1523, 77] on icon "button" at bounding box center [1533, 74] width 20 height 20
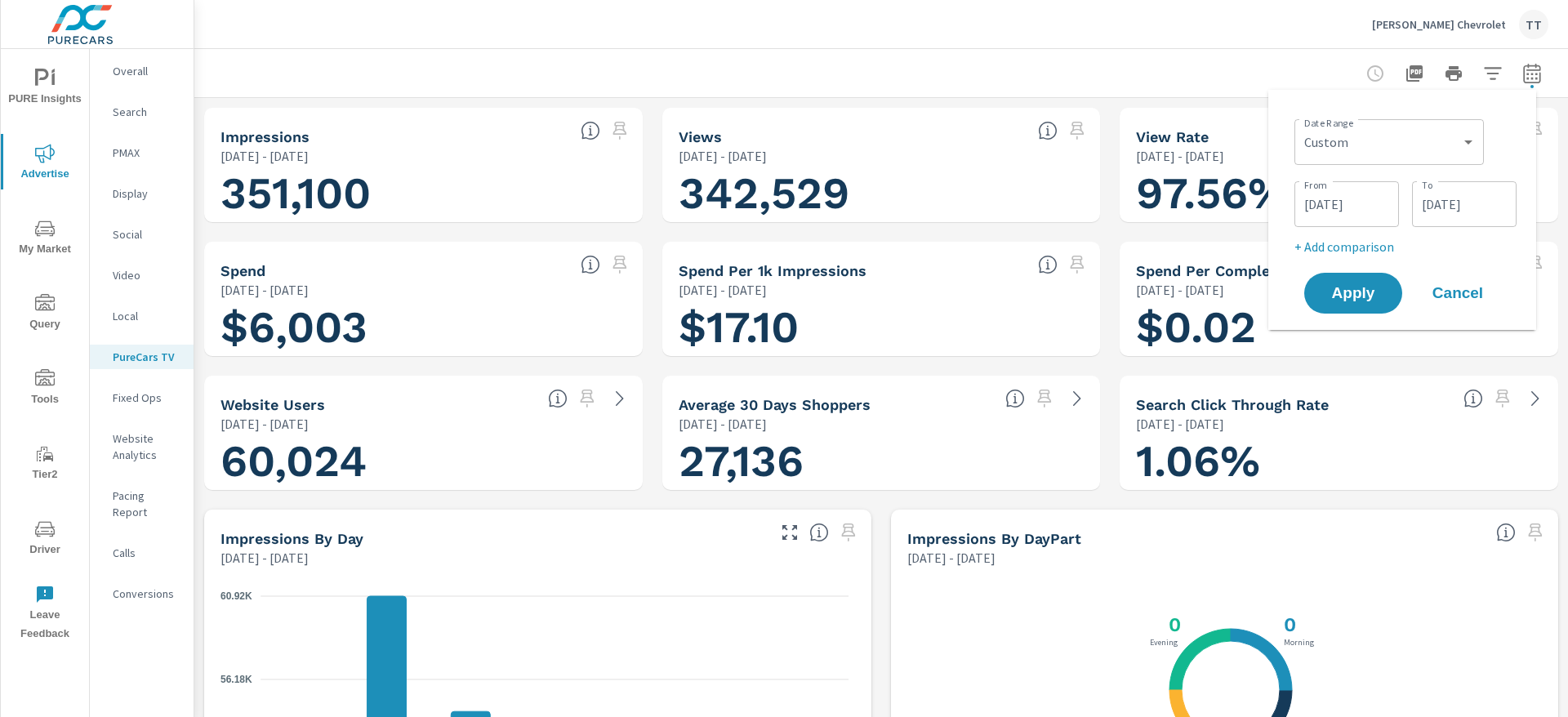
click at [1343, 205] on input "08/04/2025" at bounding box center [1346, 204] width 92 height 33
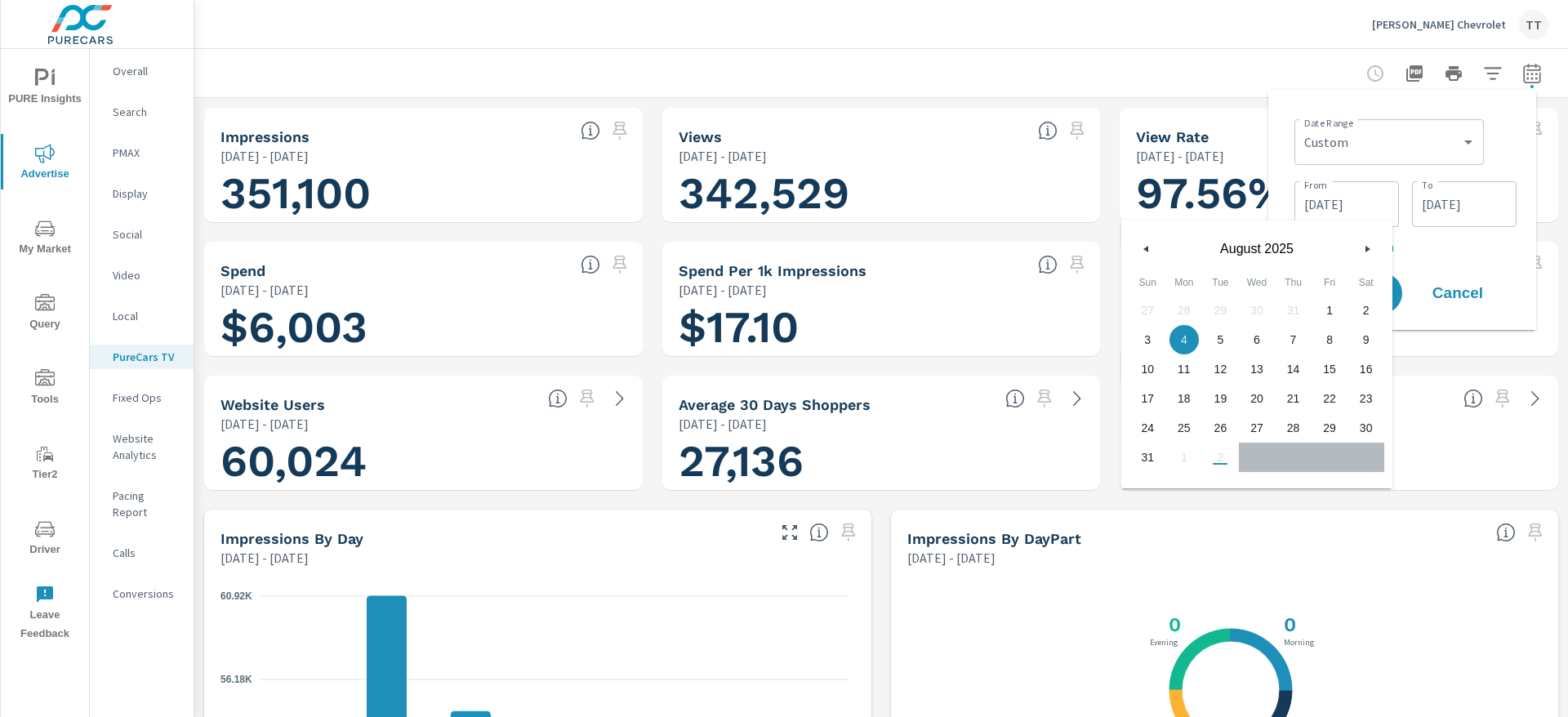
click at [1143, 248] on icon "button" at bounding box center [1144, 249] width 8 height 6
click at [1214, 306] on span "1" at bounding box center [1220, 309] width 36 height 21
type input "[DATE]"
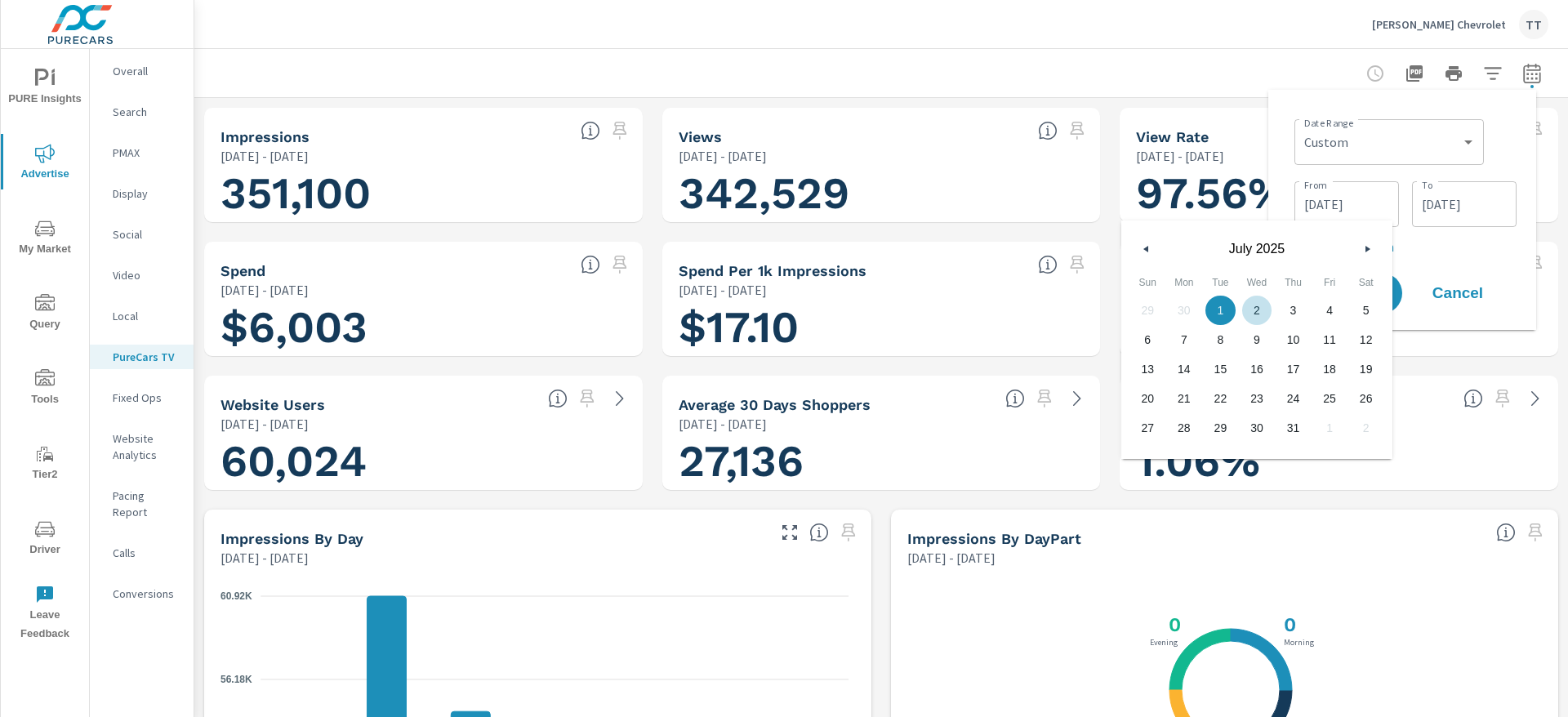
click at [1477, 191] on input "09/02/2025" at bounding box center [1464, 204] width 92 height 33
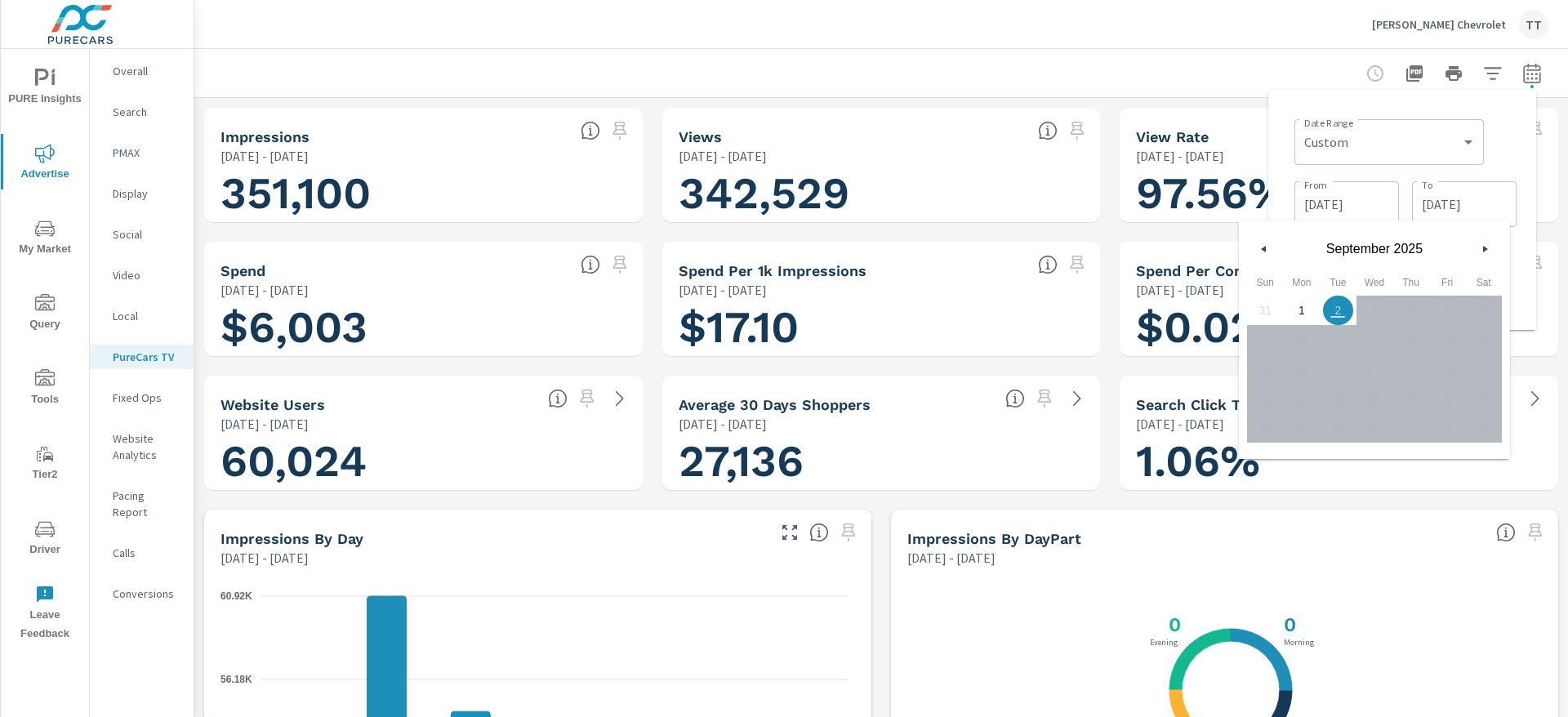
click at [1264, 248] on icon "button" at bounding box center [1261, 249] width 8 height 6
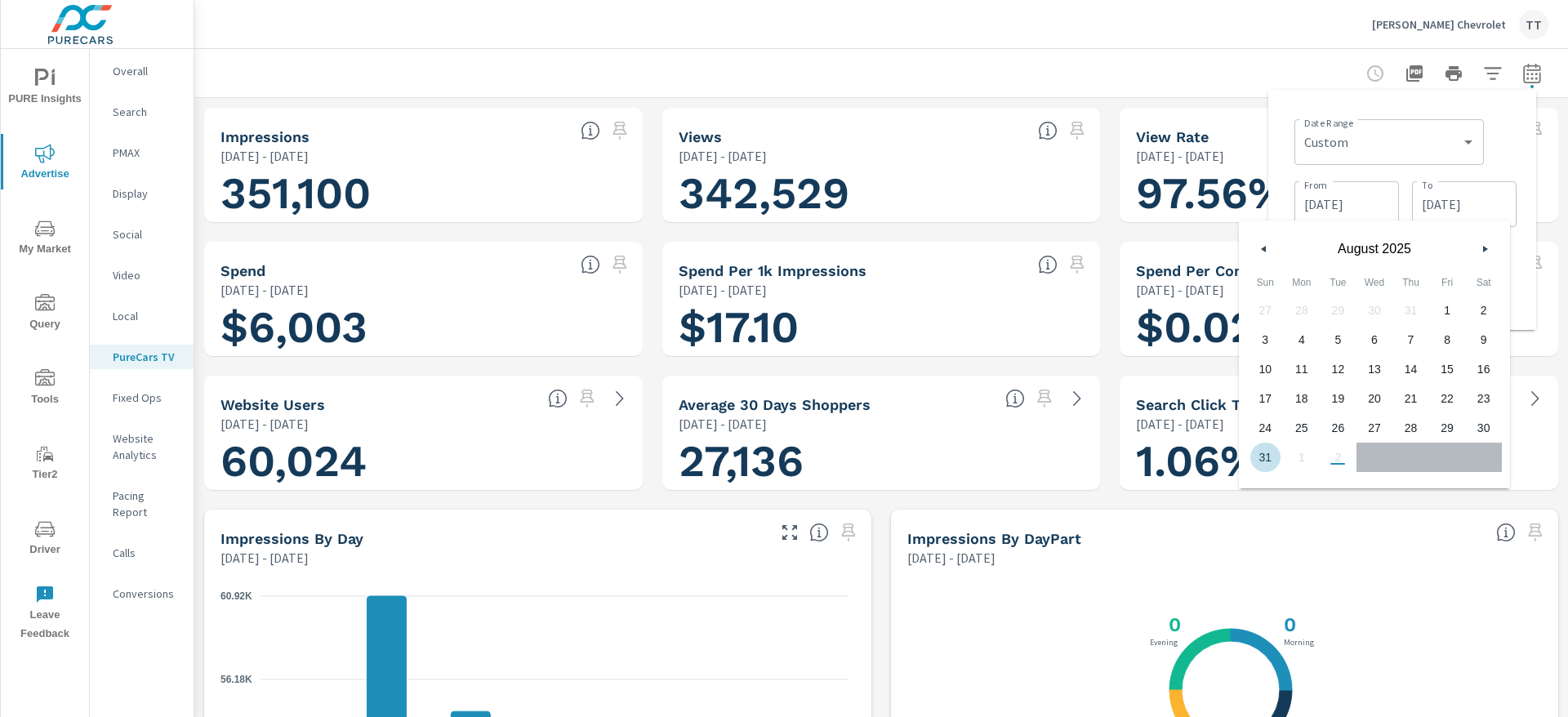
click at [1271, 457] on span "31" at bounding box center [1265, 457] width 36 height 21
click at [1267, 256] on button "button" at bounding box center [1264, 250] width 20 height 20
click at [1401, 433] on span "31" at bounding box center [1410, 427] width 36 height 21
type input "[DATE]"
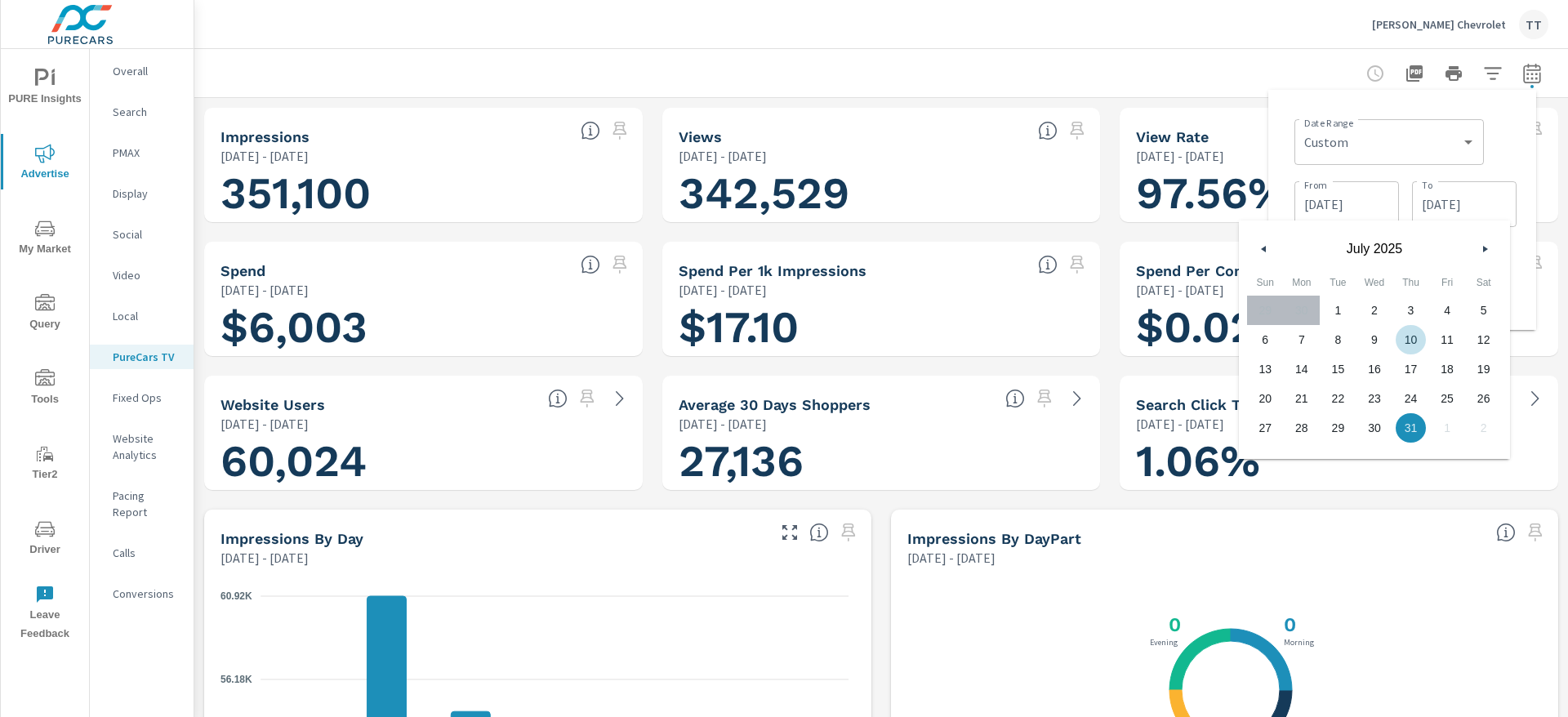
click at [1502, 144] on div "Date Range Custom [DATE] Last week Last 7 days Last 14 days Last 30 days Last 4…" at bounding box center [1405, 140] width 222 height 55
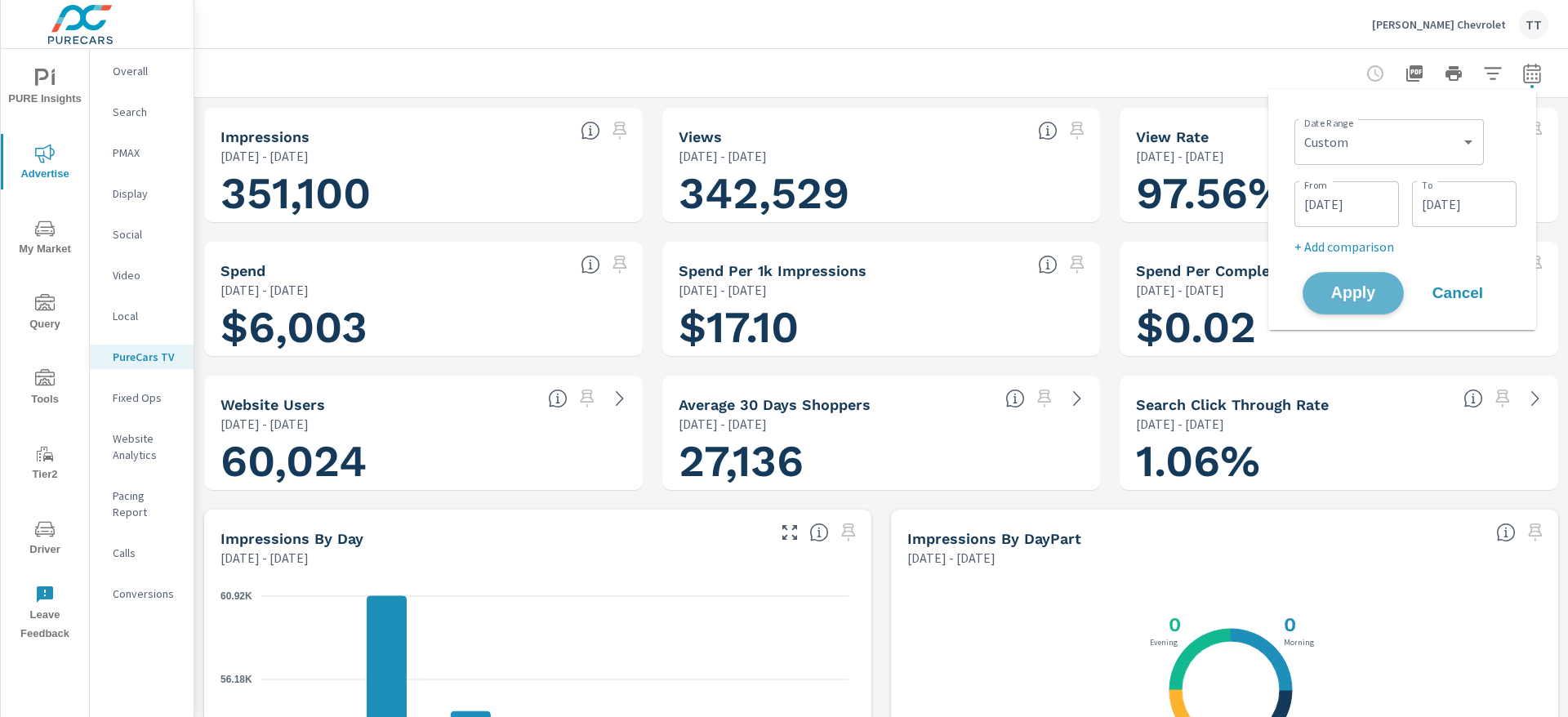
click at [1330, 295] on span "Apply" at bounding box center [1353, 293] width 67 height 15
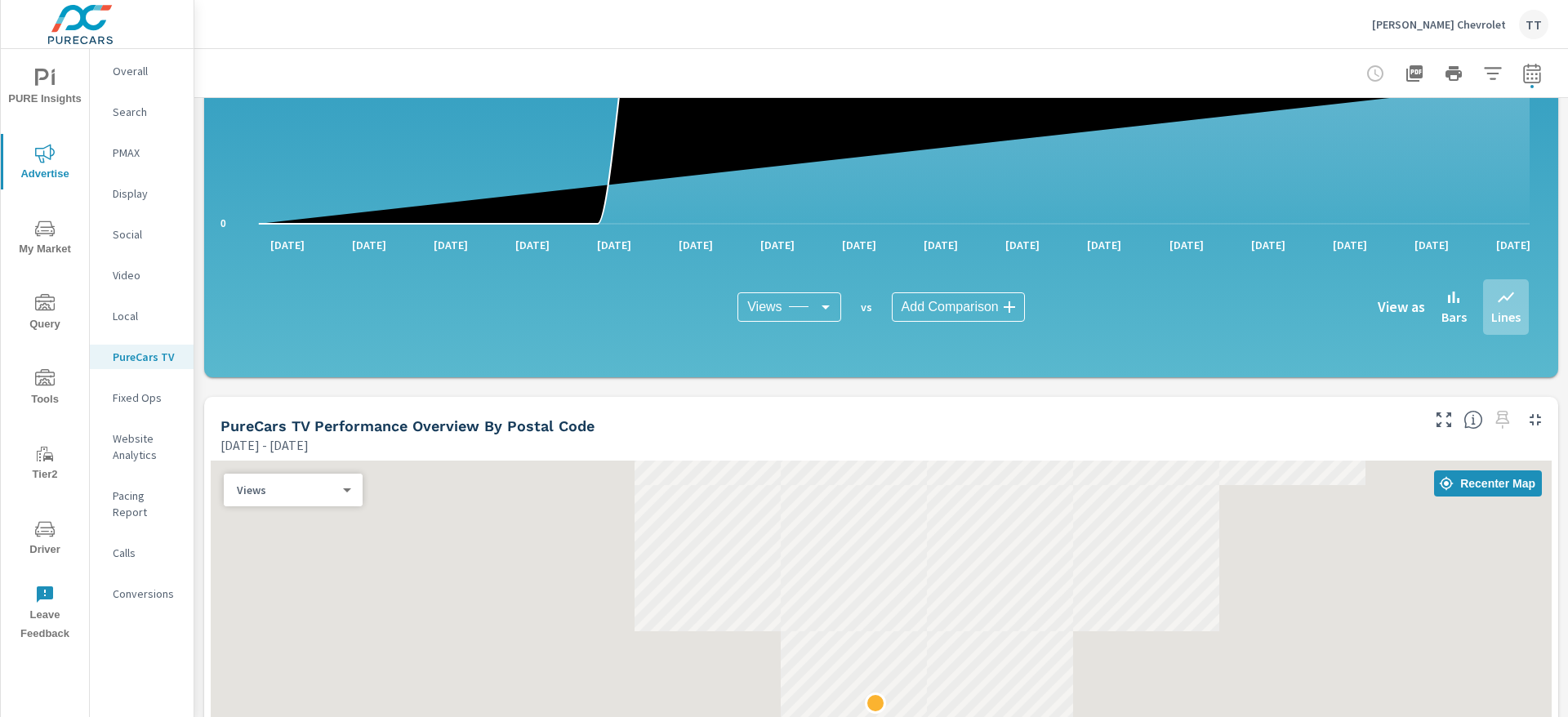
scroll to position [1299, 0]
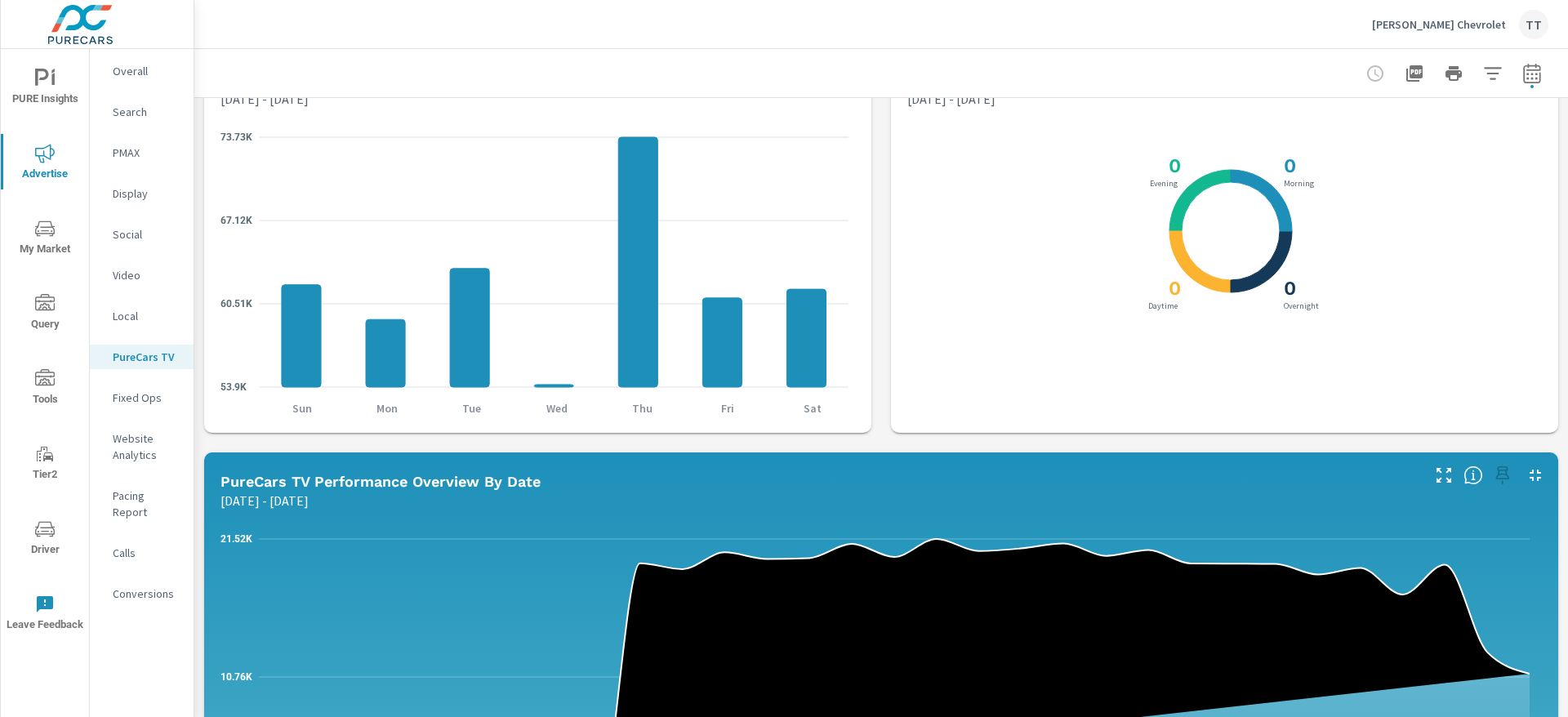
scroll to position [25, 0]
